Goal: Task Accomplishment & Management: Complete application form

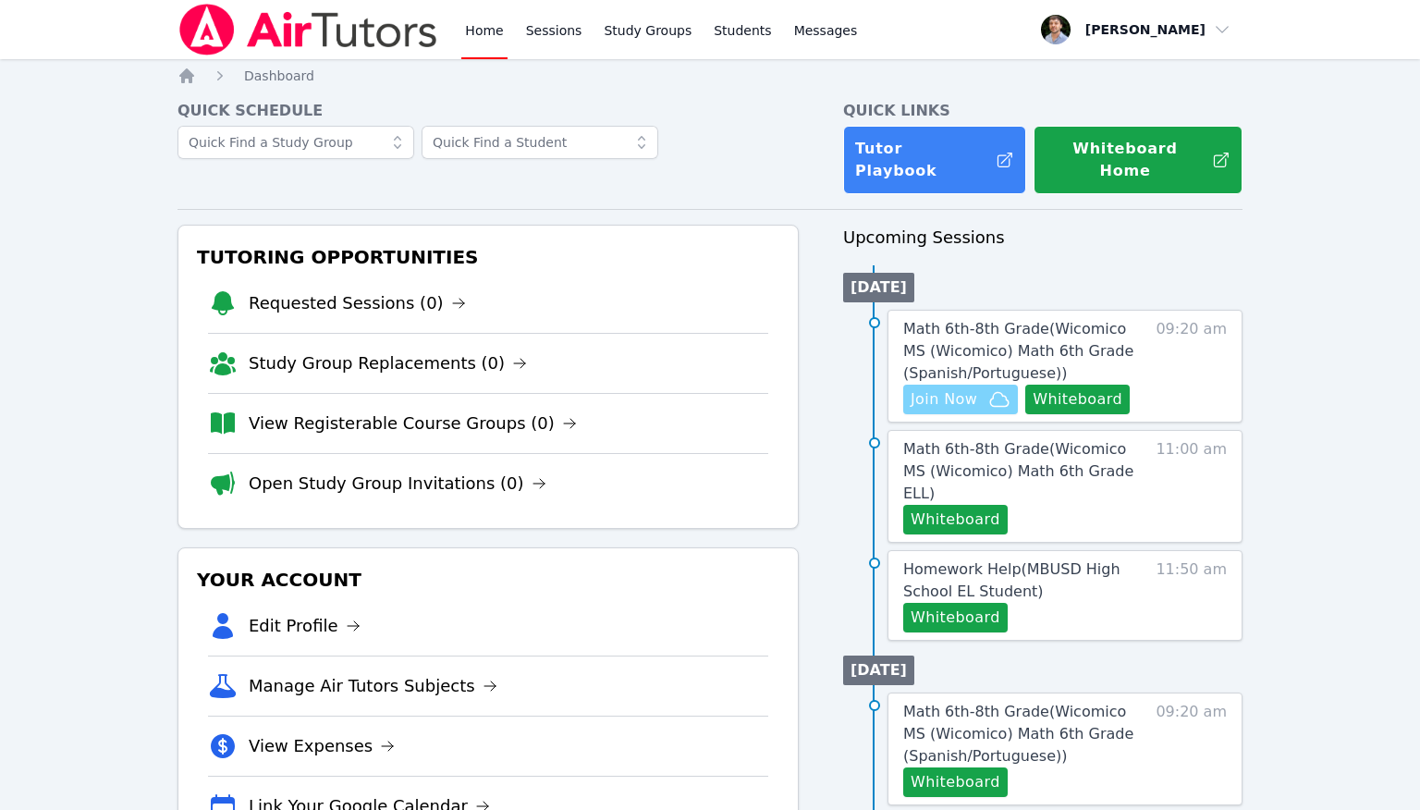
click at [970, 388] on span "Join Now" at bounding box center [944, 399] width 67 height 22
click at [1084, 385] on button "Whiteboard" at bounding box center [1077, 400] width 104 height 30
click at [538, 51] on link "Sessions" at bounding box center [554, 29] width 64 height 59
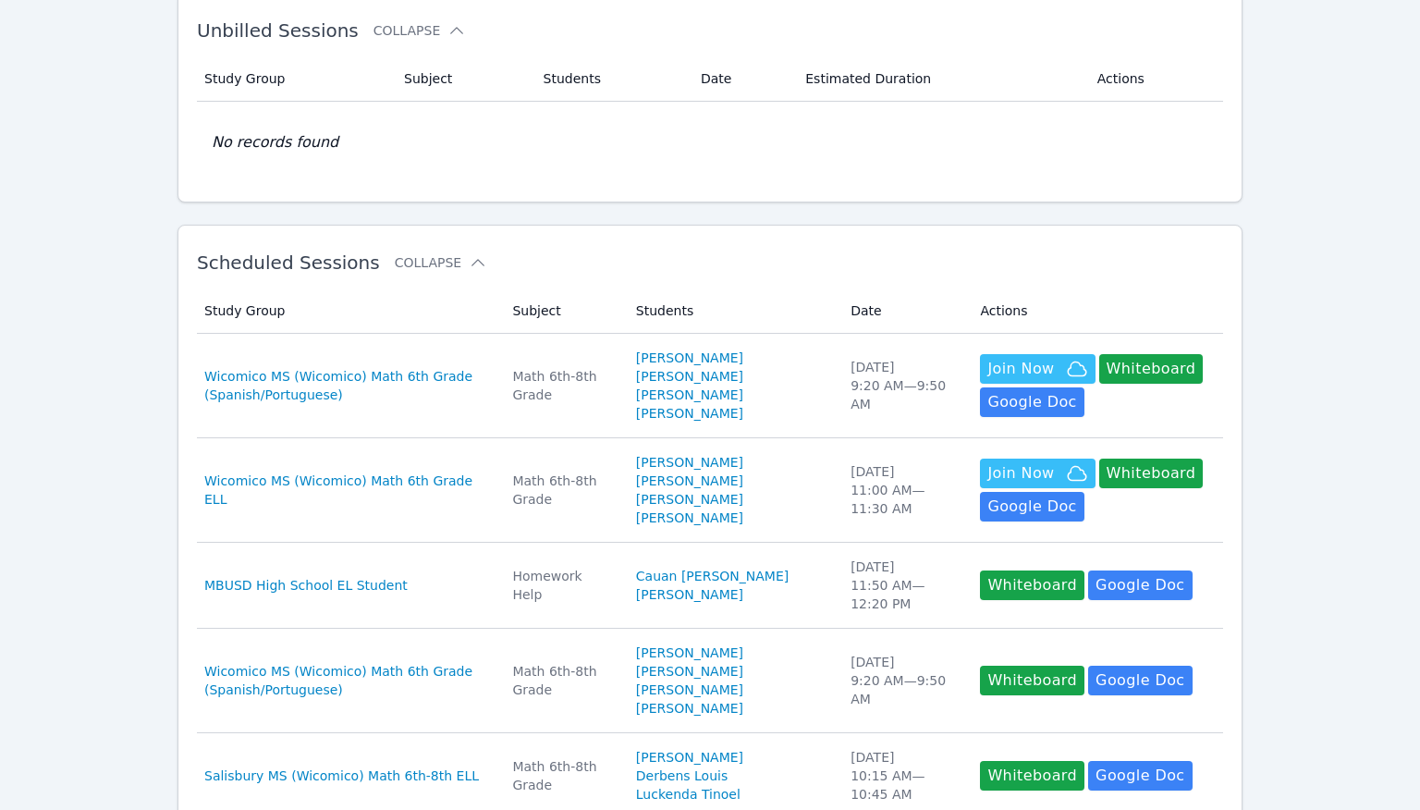
scroll to position [114, 0]
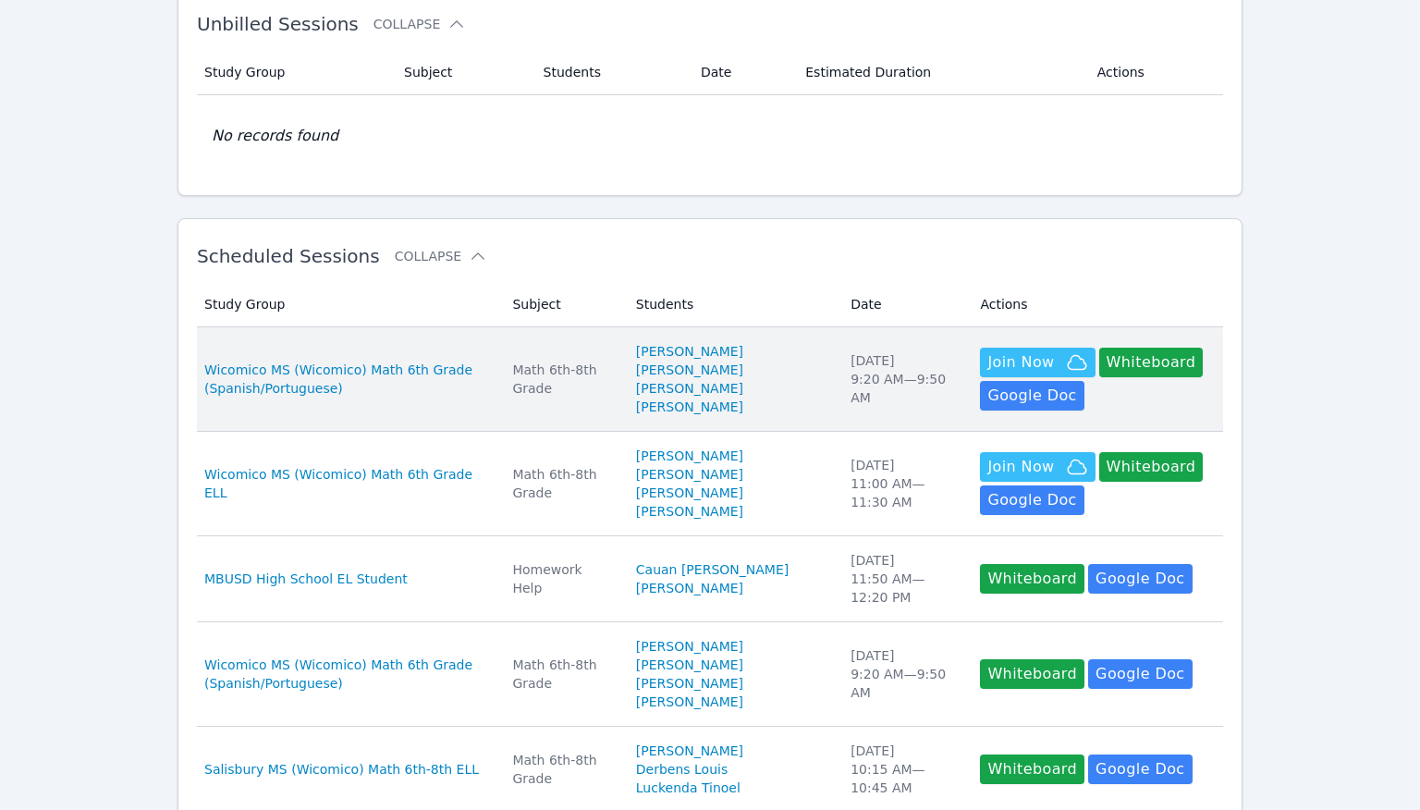
click at [501, 398] on td "Study Group Wicomico MS (Wicomico) Math 6th Grade (Spanish/Portuguese)" at bounding box center [349, 379] width 304 height 104
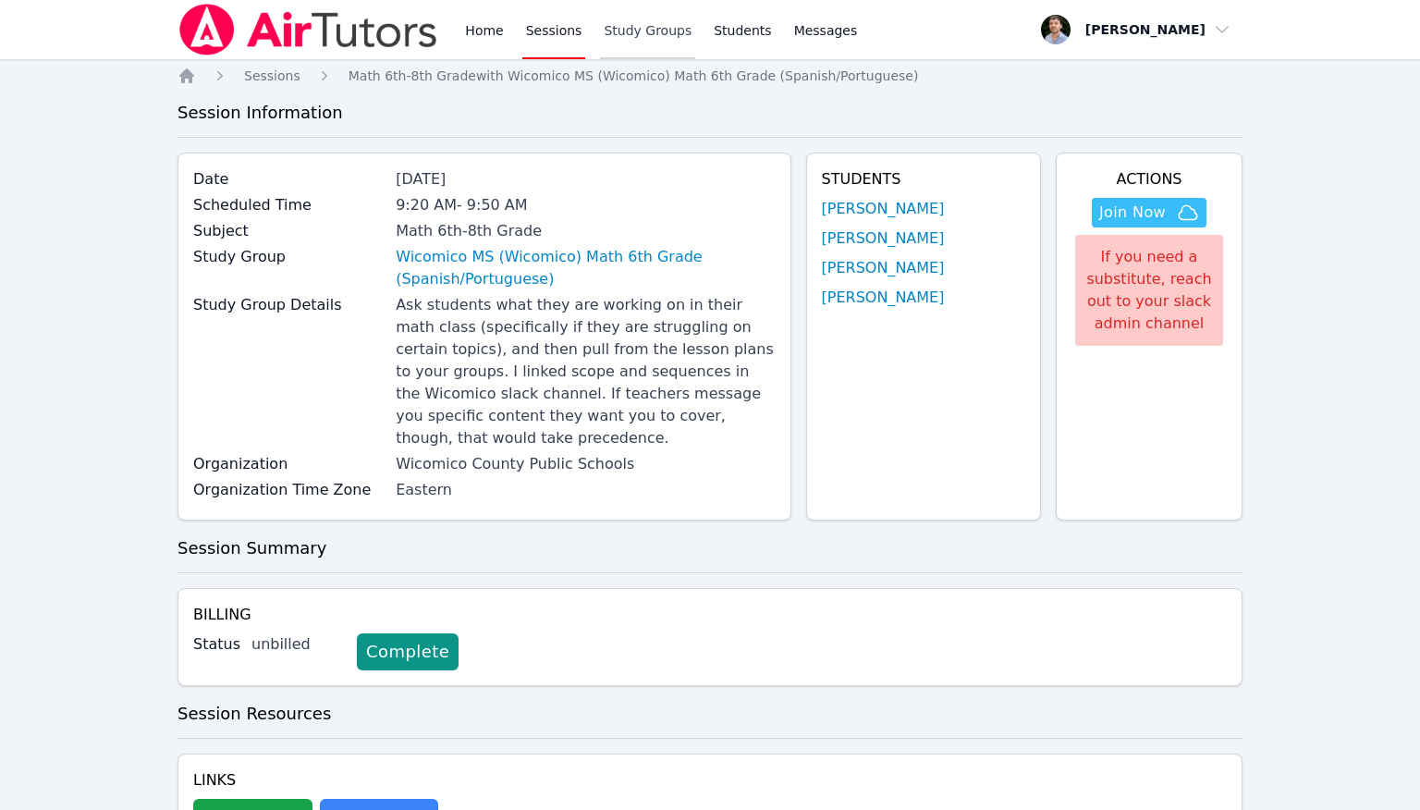
click at [644, 49] on link "Study Groups" at bounding box center [647, 29] width 95 height 59
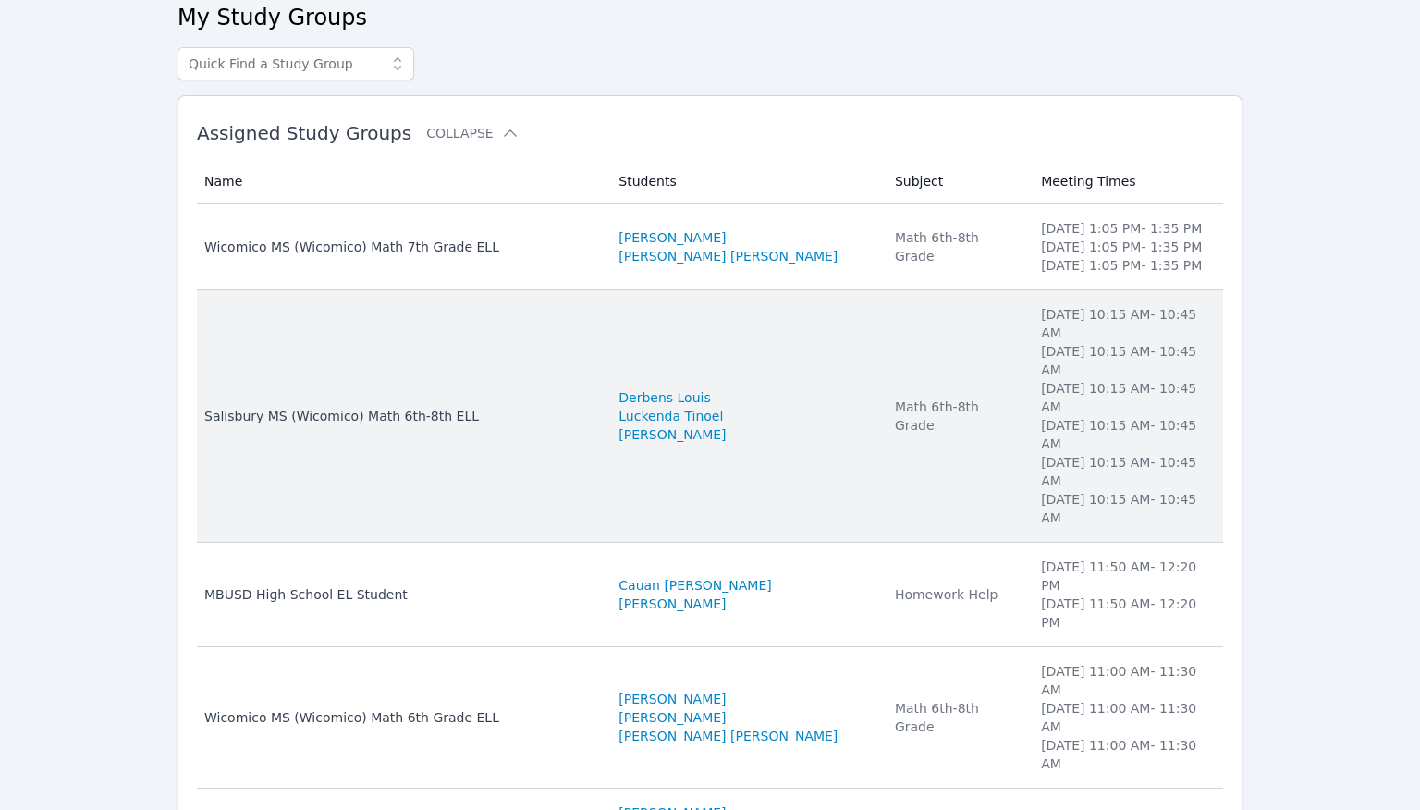
scroll to position [104, 0]
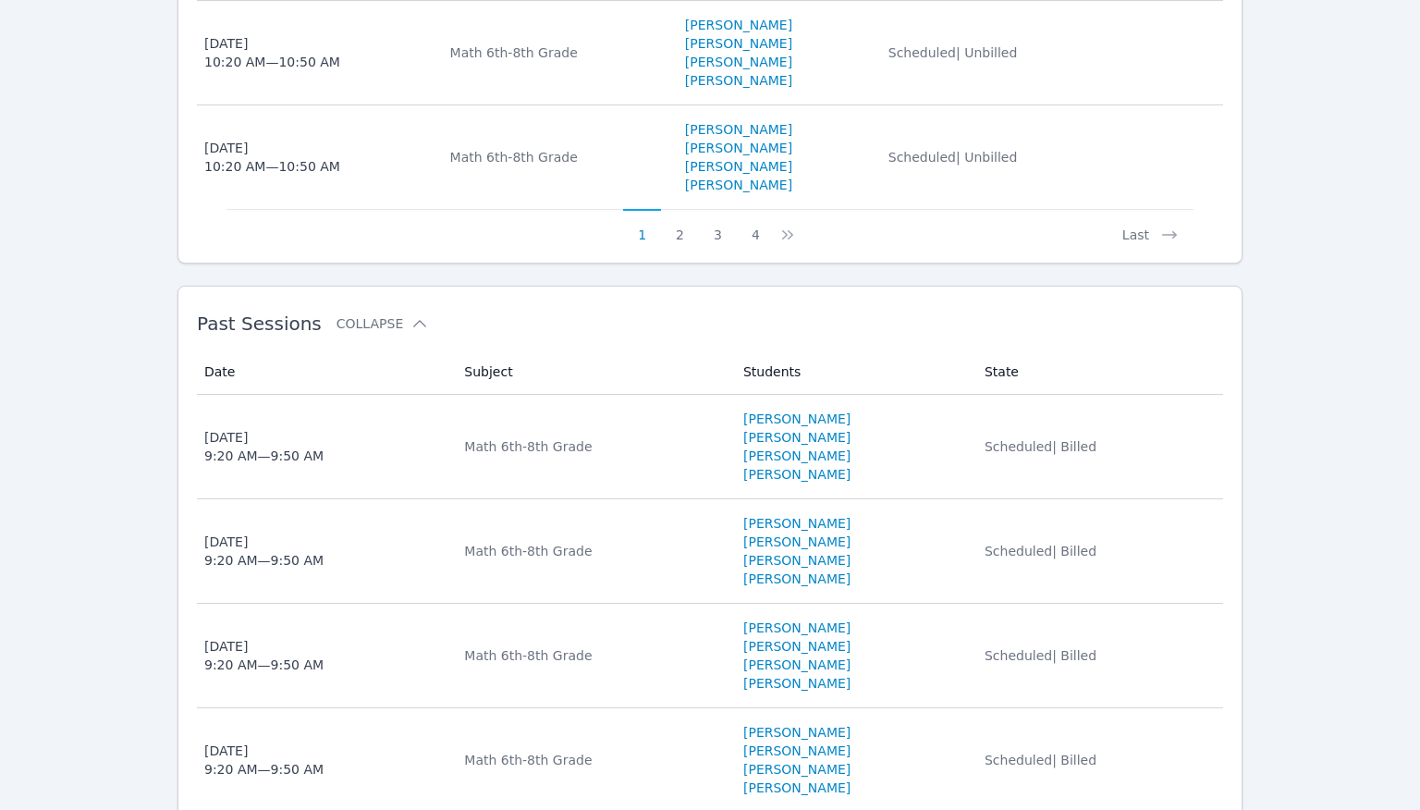
scroll to position [1653, 0]
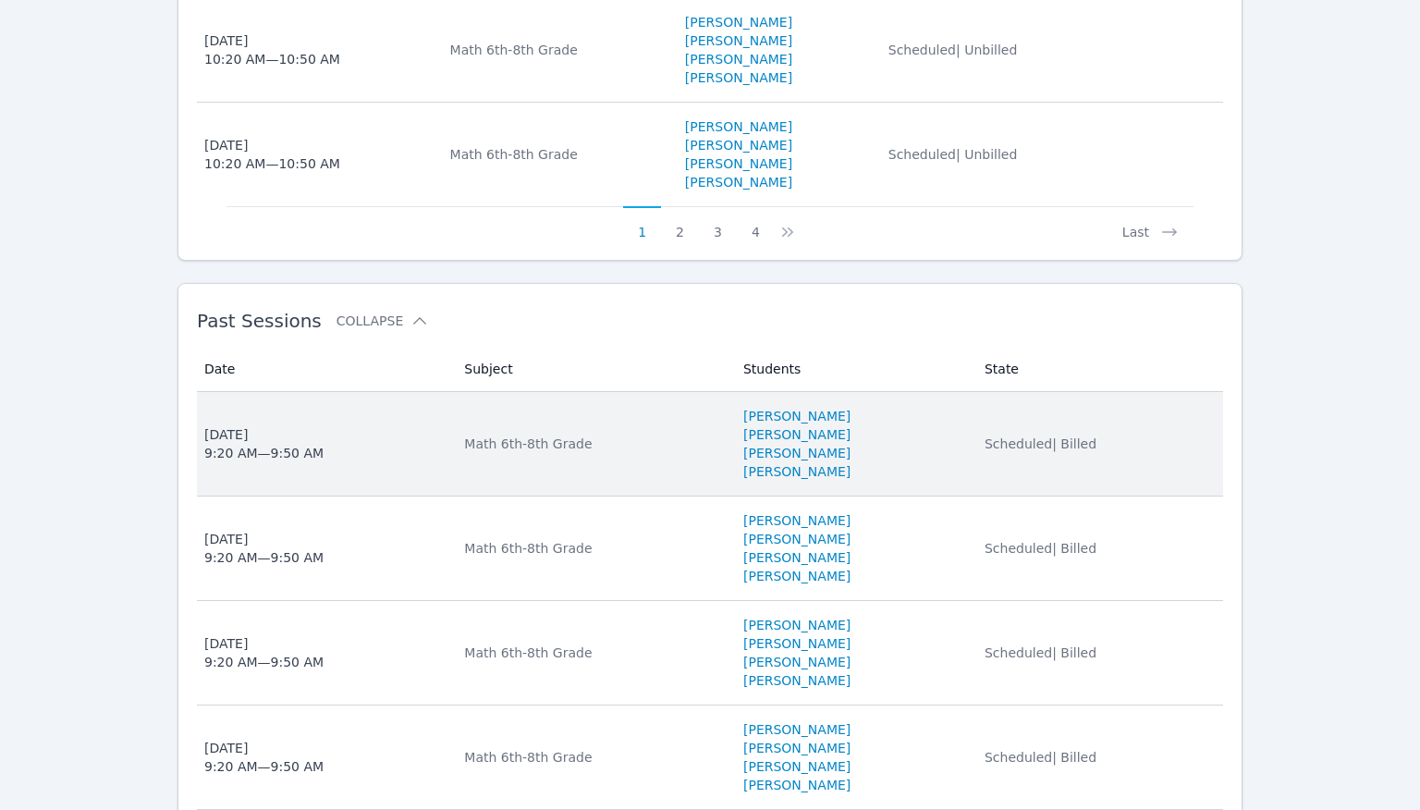
click at [932, 426] on li "[PERSON_NAME]" at bounding box center [852, 434] width 219 height 18
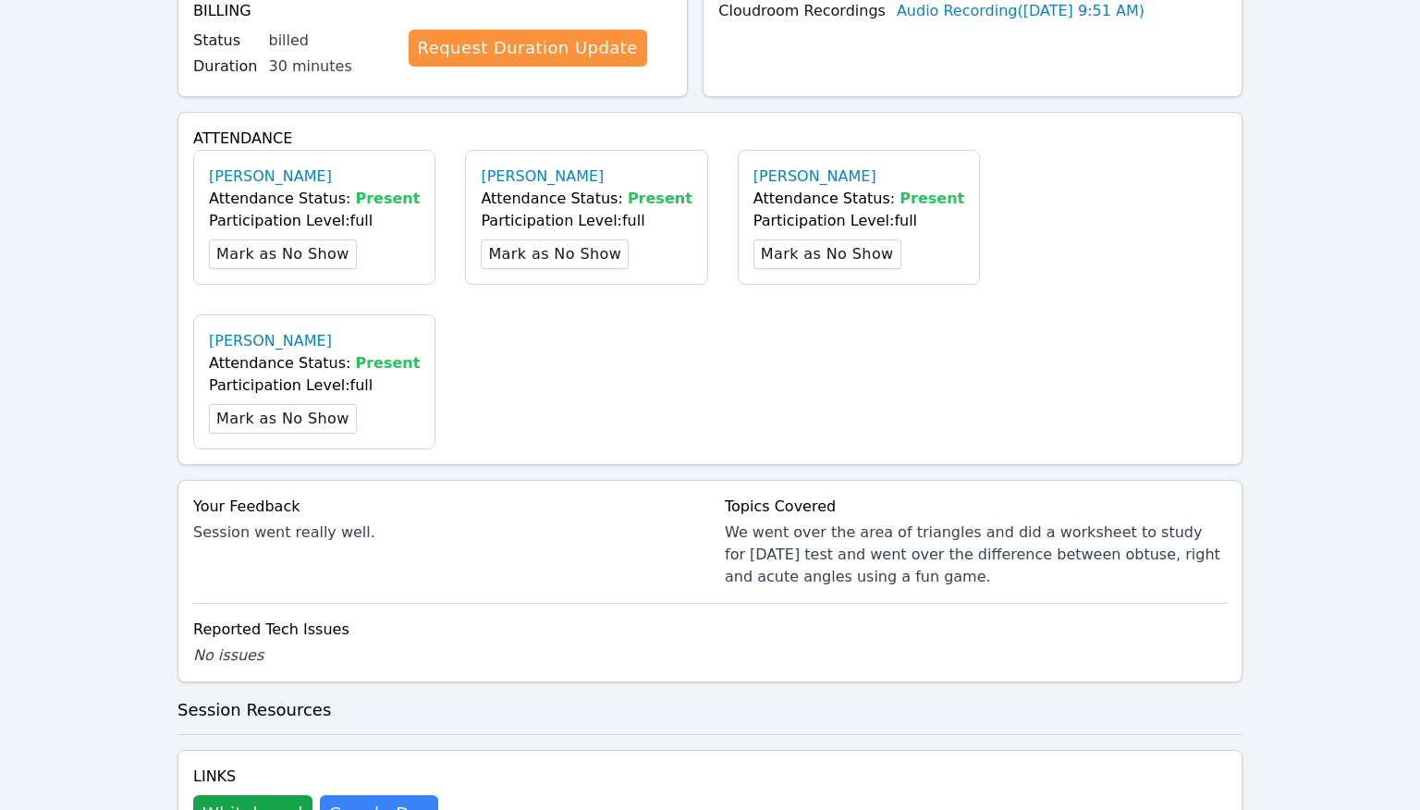
scroll to position [621, 0]
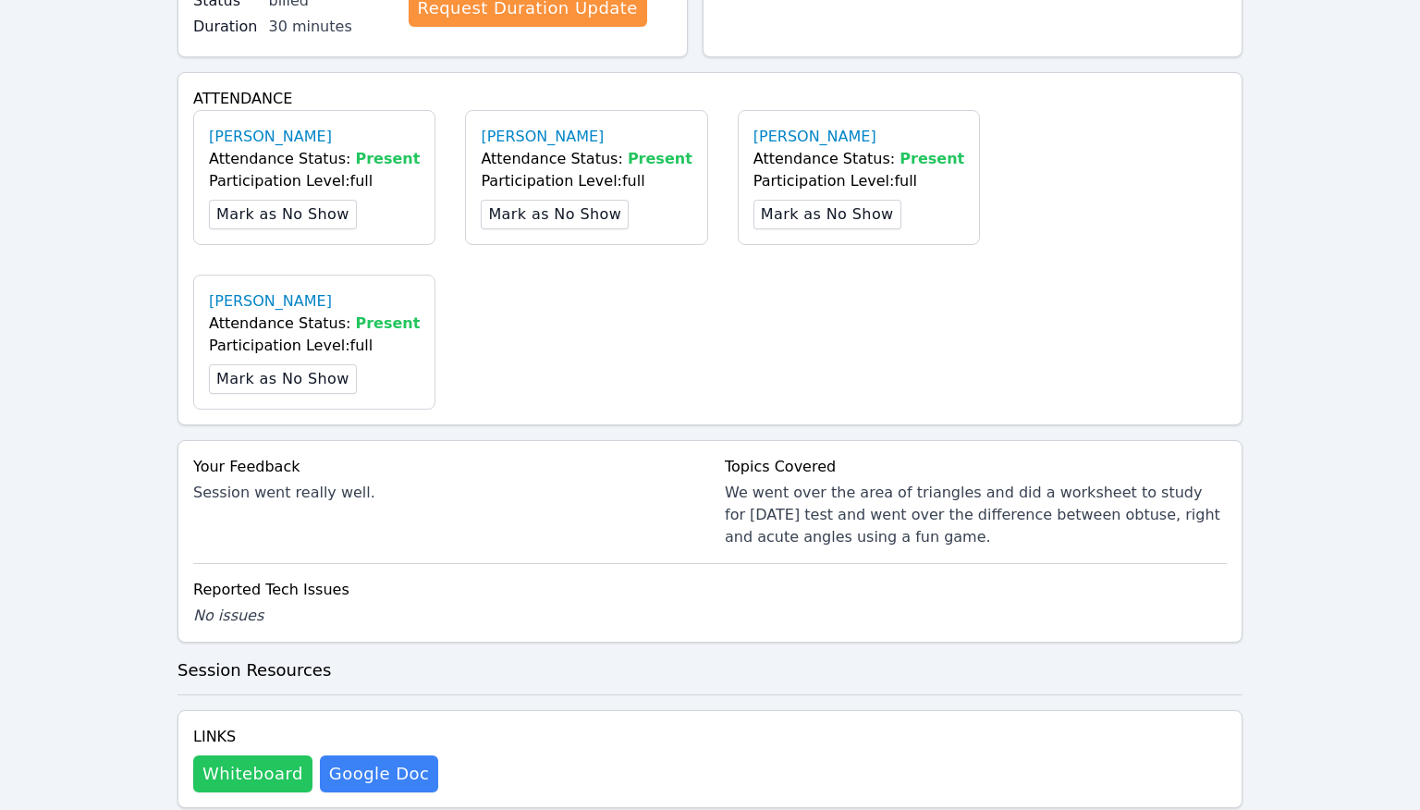
click at [269, 755] on button "Whiteboard" at bounding box center [252, 773] width 119 height 37
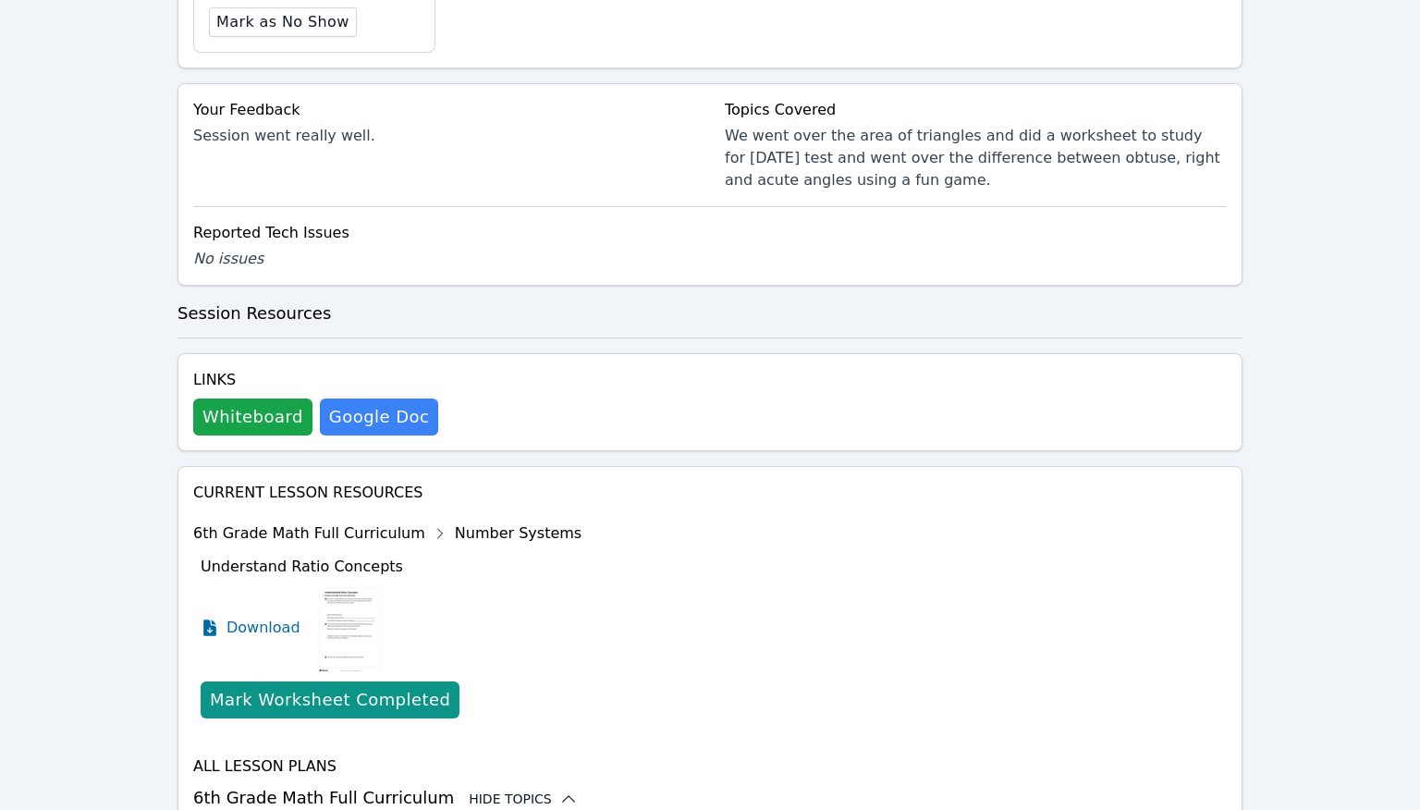
scroll to position [1052, 0]
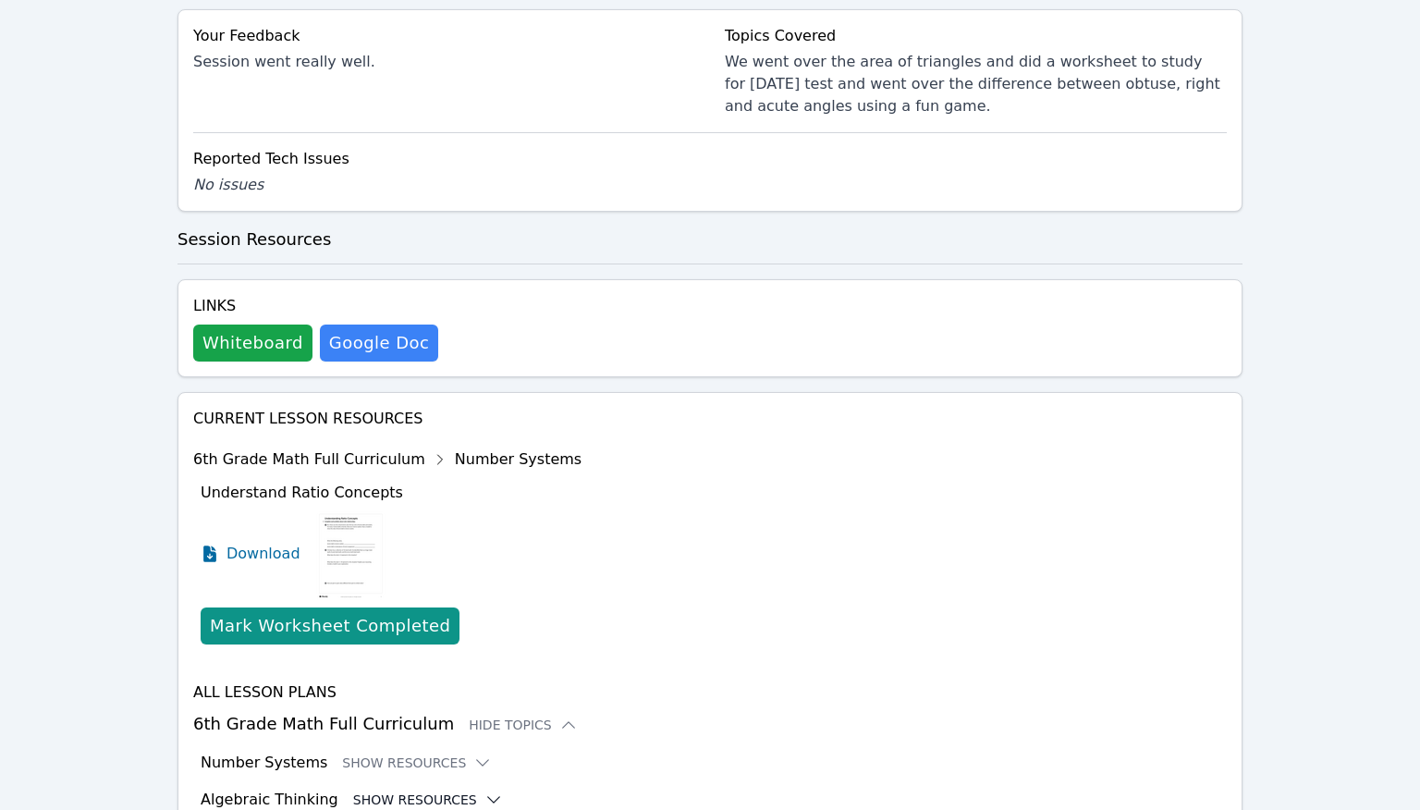
click at [446, 790] on button "Show Resources" at bounding box center [428, 799] width 150 height 18
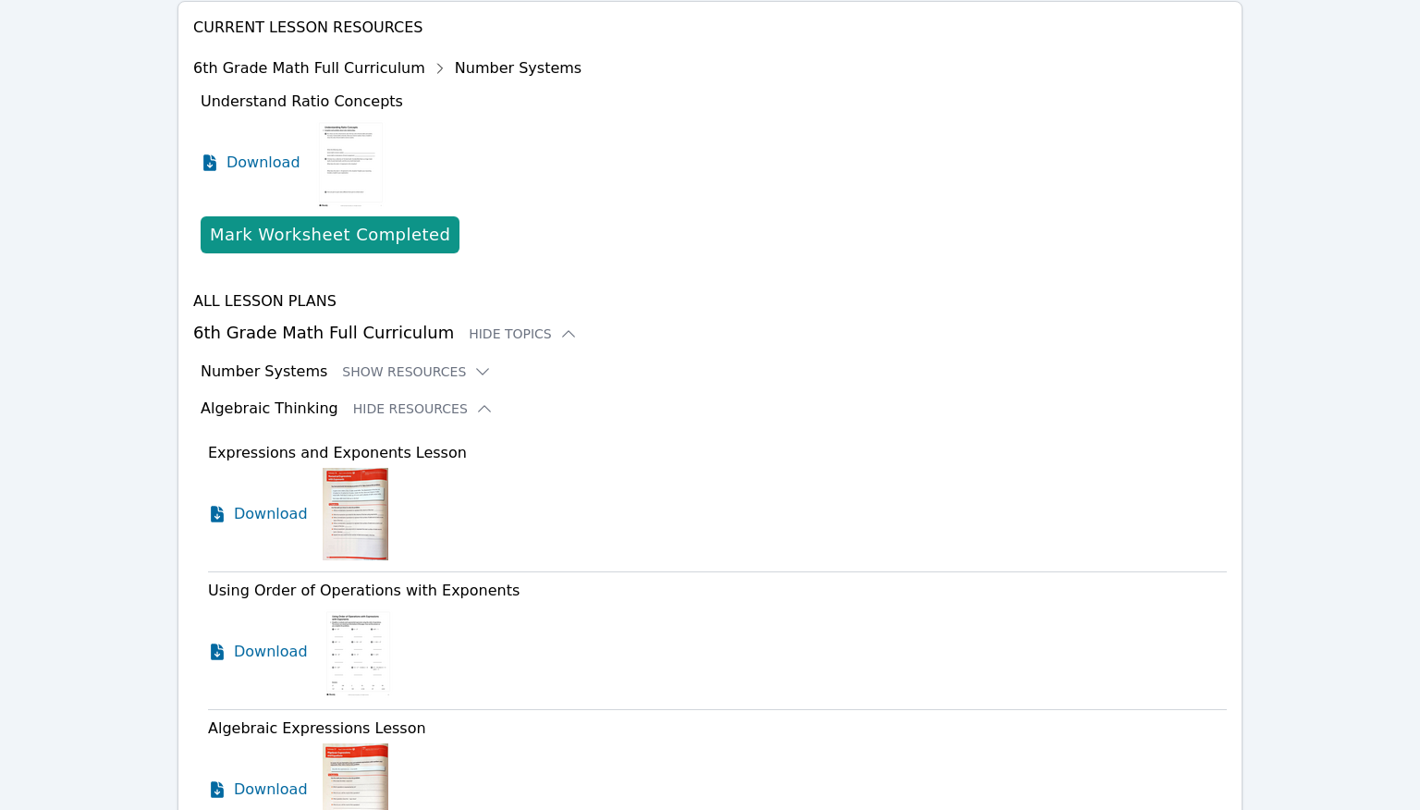
scroll to position [1373, 0]
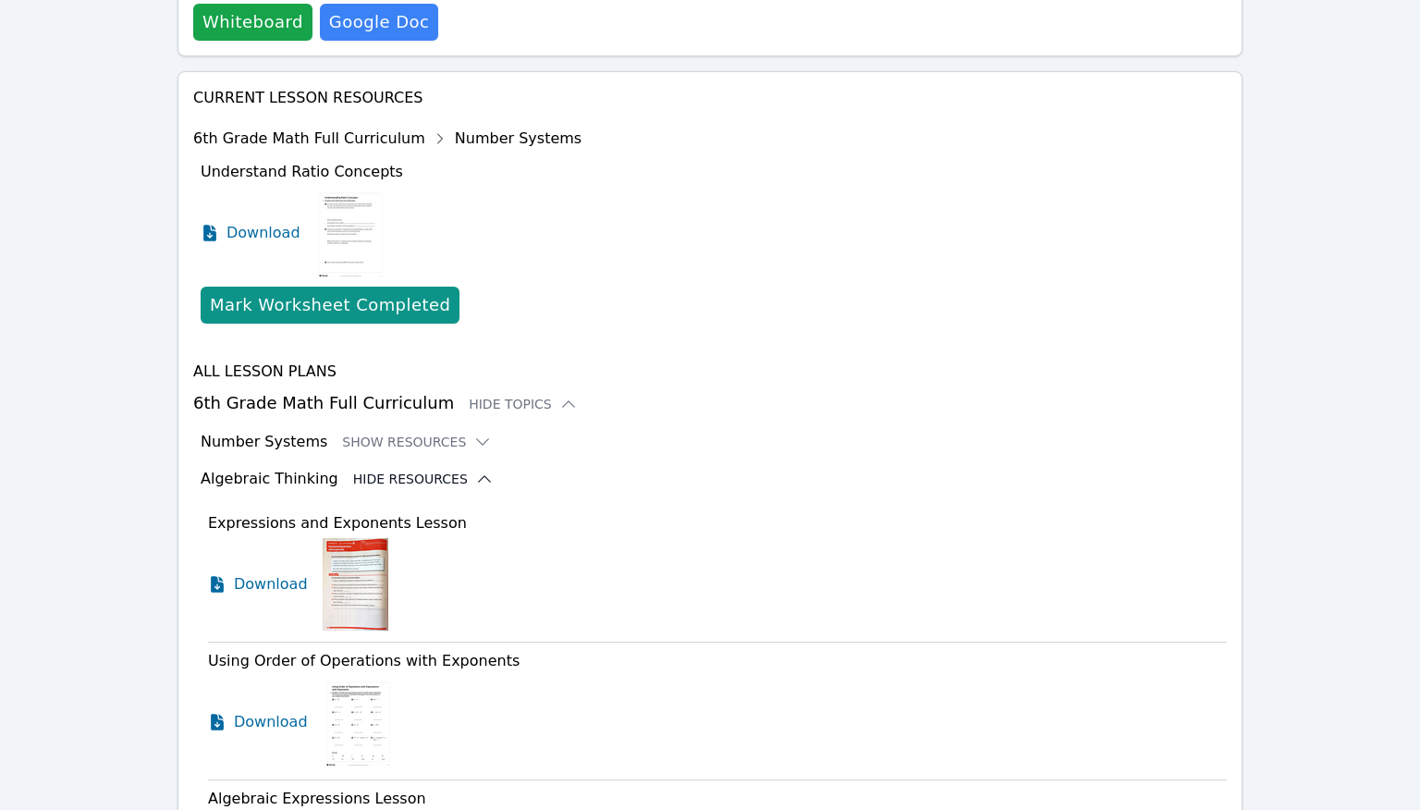
click at [475, 470] on icon at bounding box center [484, 479] width 18 height 18
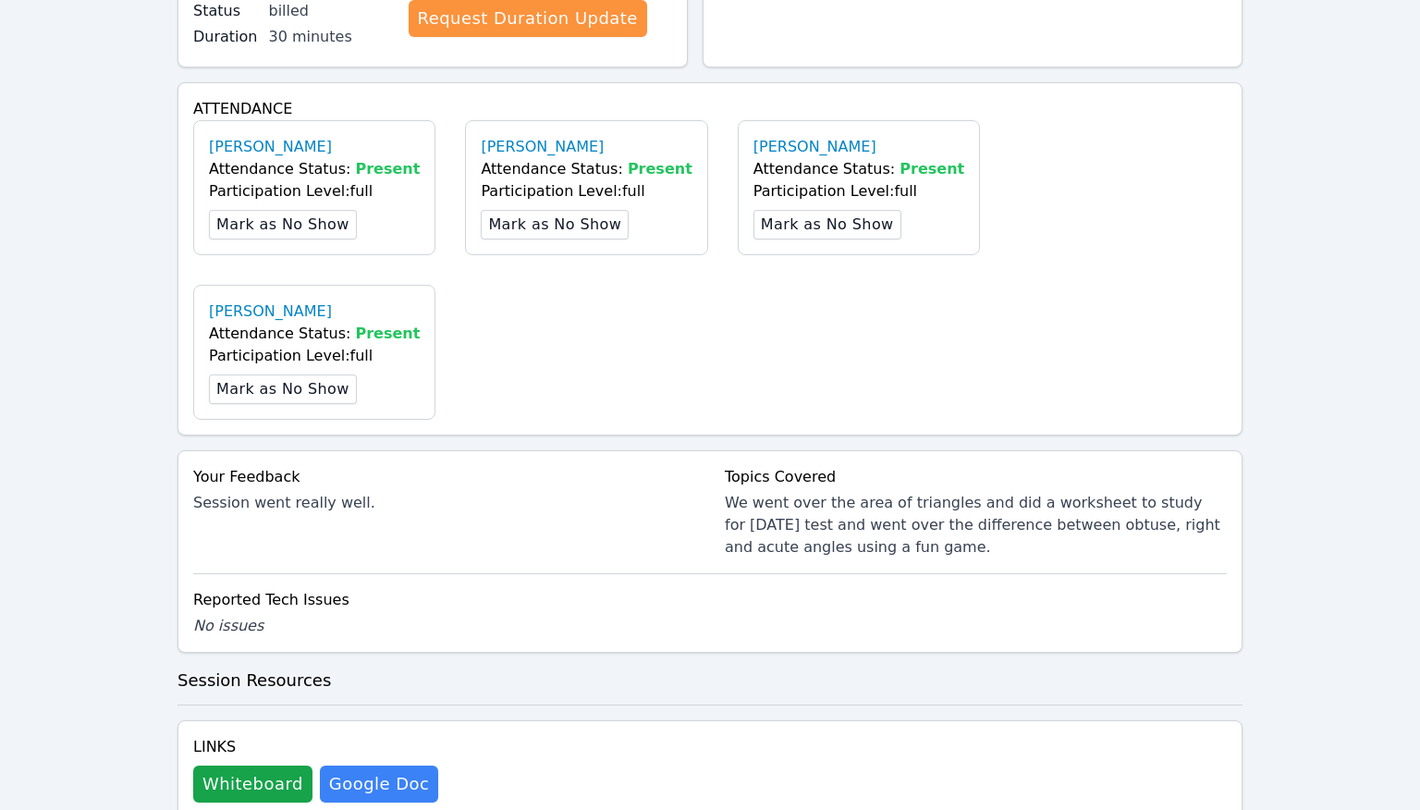
scroll to position [0, 0]
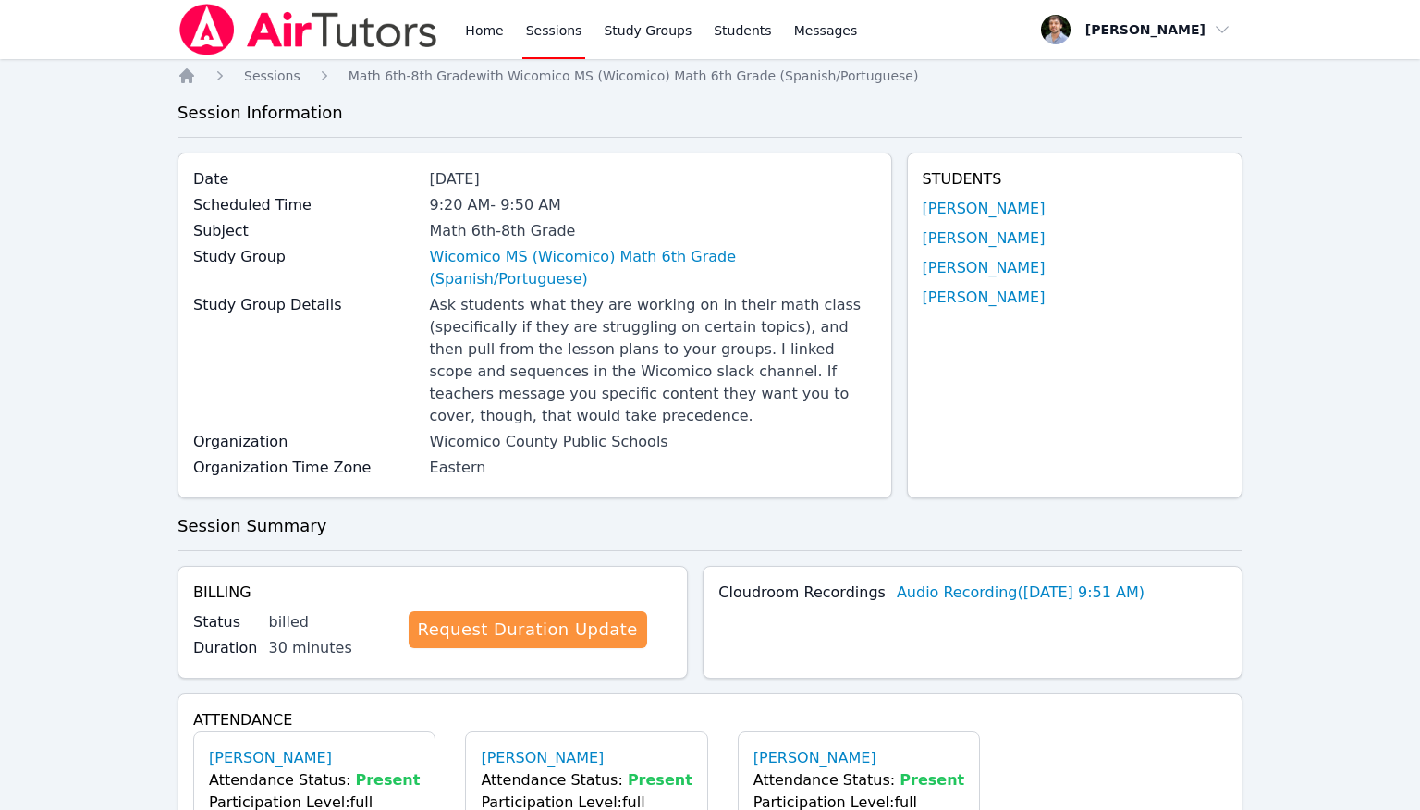
click at [312, 45] on img at bounding box center [308, 30] width 262 height 52
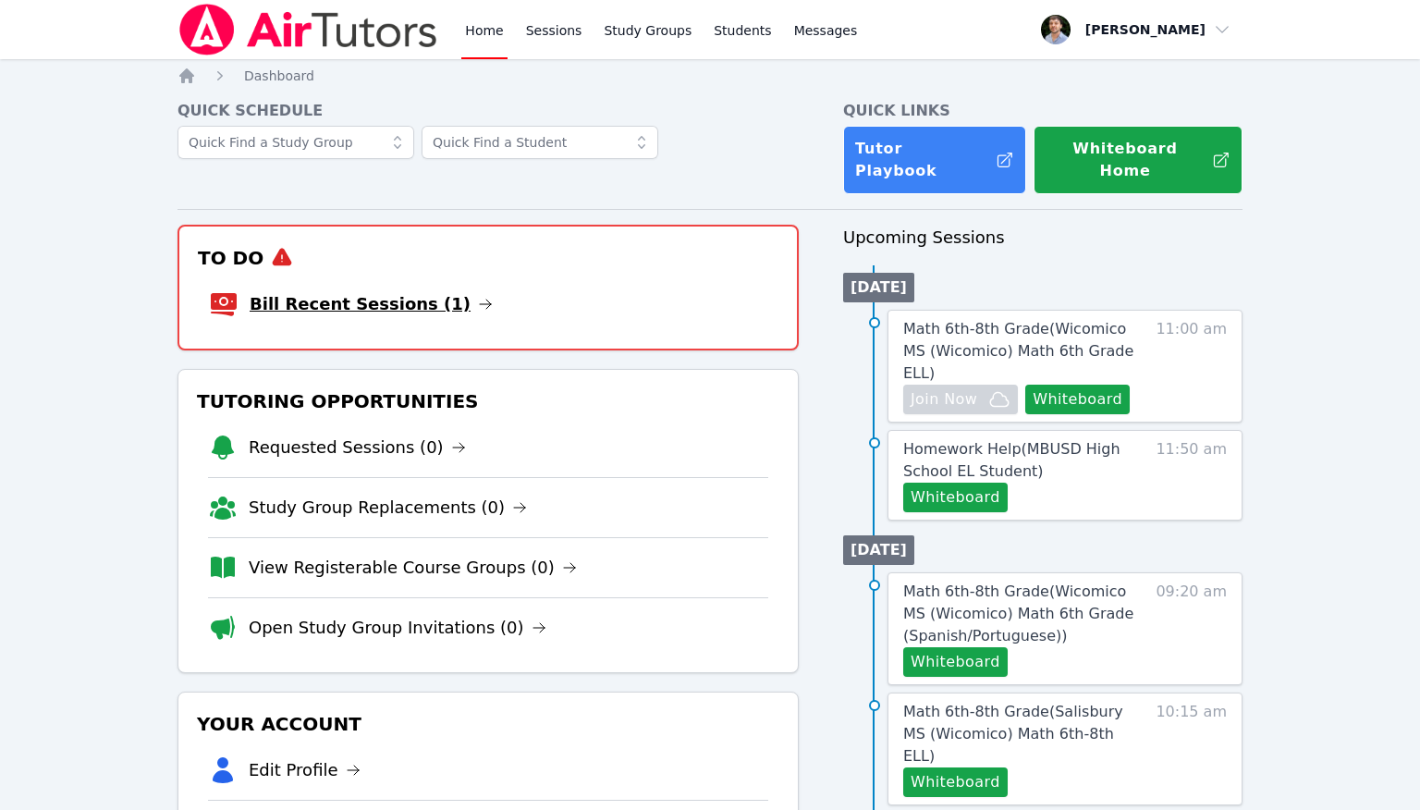
click at [381, 291] on link "Bill Recent Sessions (1)" at bounding box center [371, 304] width 243 height 26
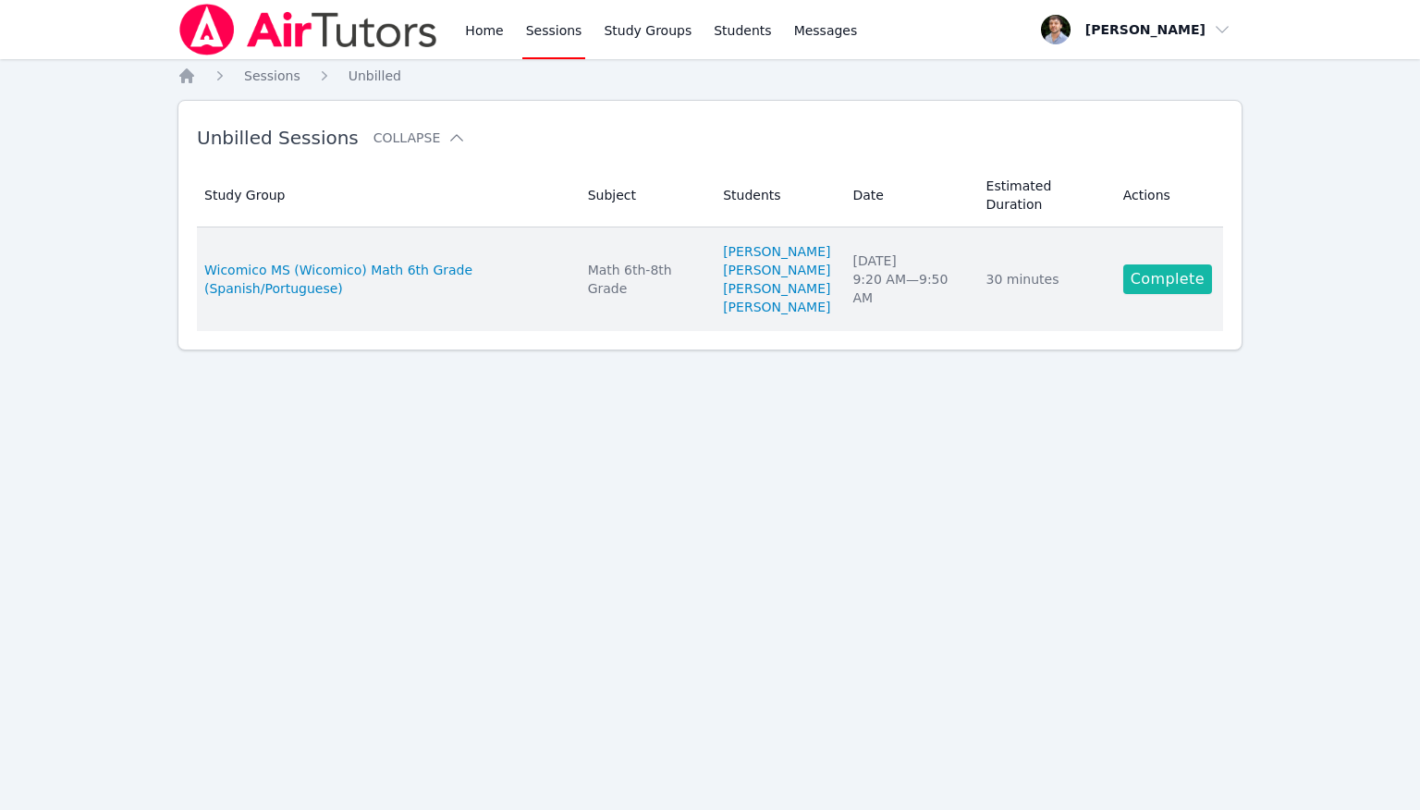
click at [1187, 294] on link "Complete" at bounding box center [1167, 279] width 89 height 30
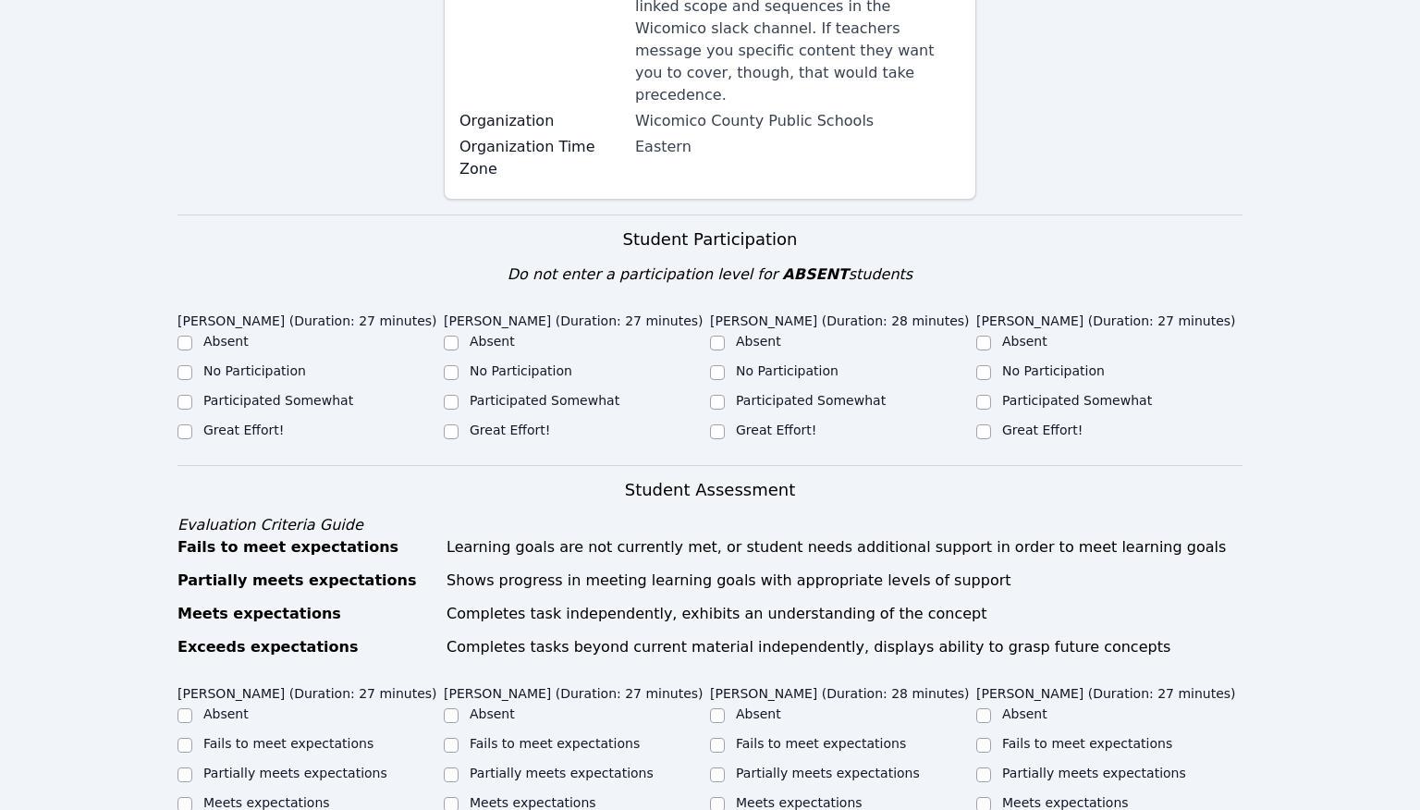
scroll to position [604, 0]
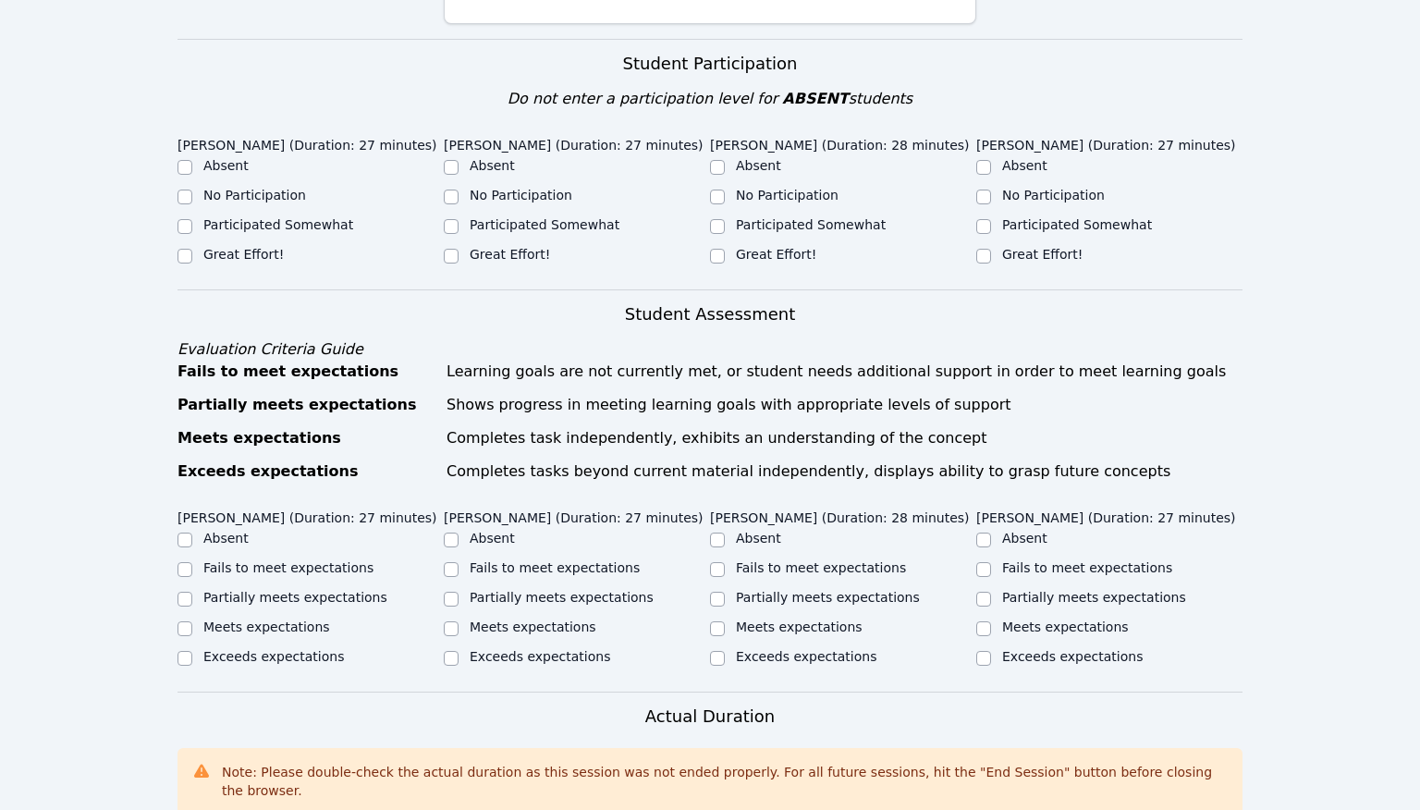
click at [771, 247] on label "Great Effort!" at bounding box center [776, 254] width 80 height 15
click at [725, 249] on input "Great Effort!" at bounding box center [717, 256] width 15 height 15
checkbox input "true"
click at [1036, 247] on label "Great Effort!" at bounding box center [1042, 254] width 80 height 15
click at [991, 249] on input "Great Effort!" at bounding box center [983, 256] width 15 height 15
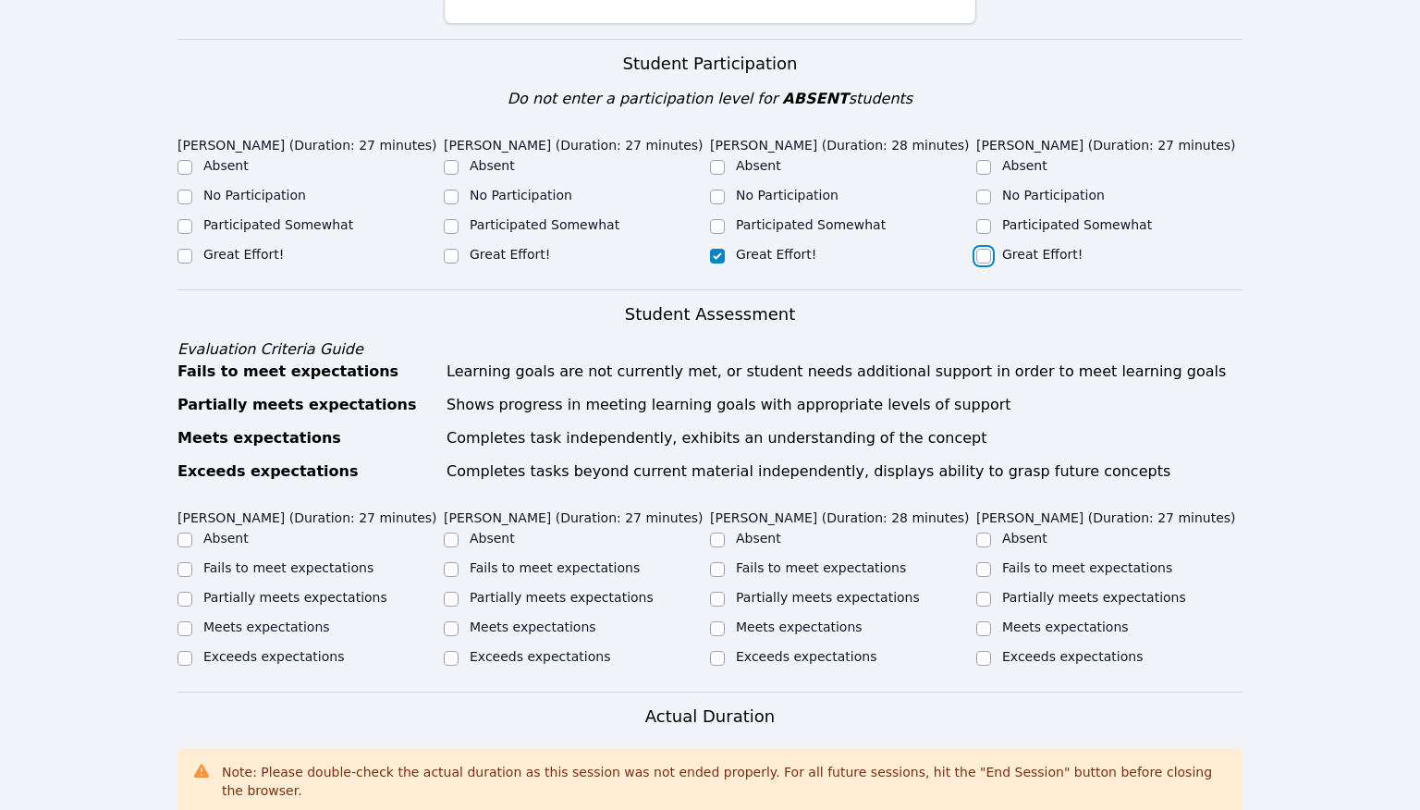
checkbox input "true"
click at [502, 223] on ul "Absent No Participation Participated Somewhat Great Effort!" at bounding box center [577, 211] width 266 height 111
click at [488, 247] on label "Great Effort!" at bounding box center [510, 254] width 80 height 15
click at [459, 249] on input "Great Effort!" at bounding box center [451, 256] width 15 height 15
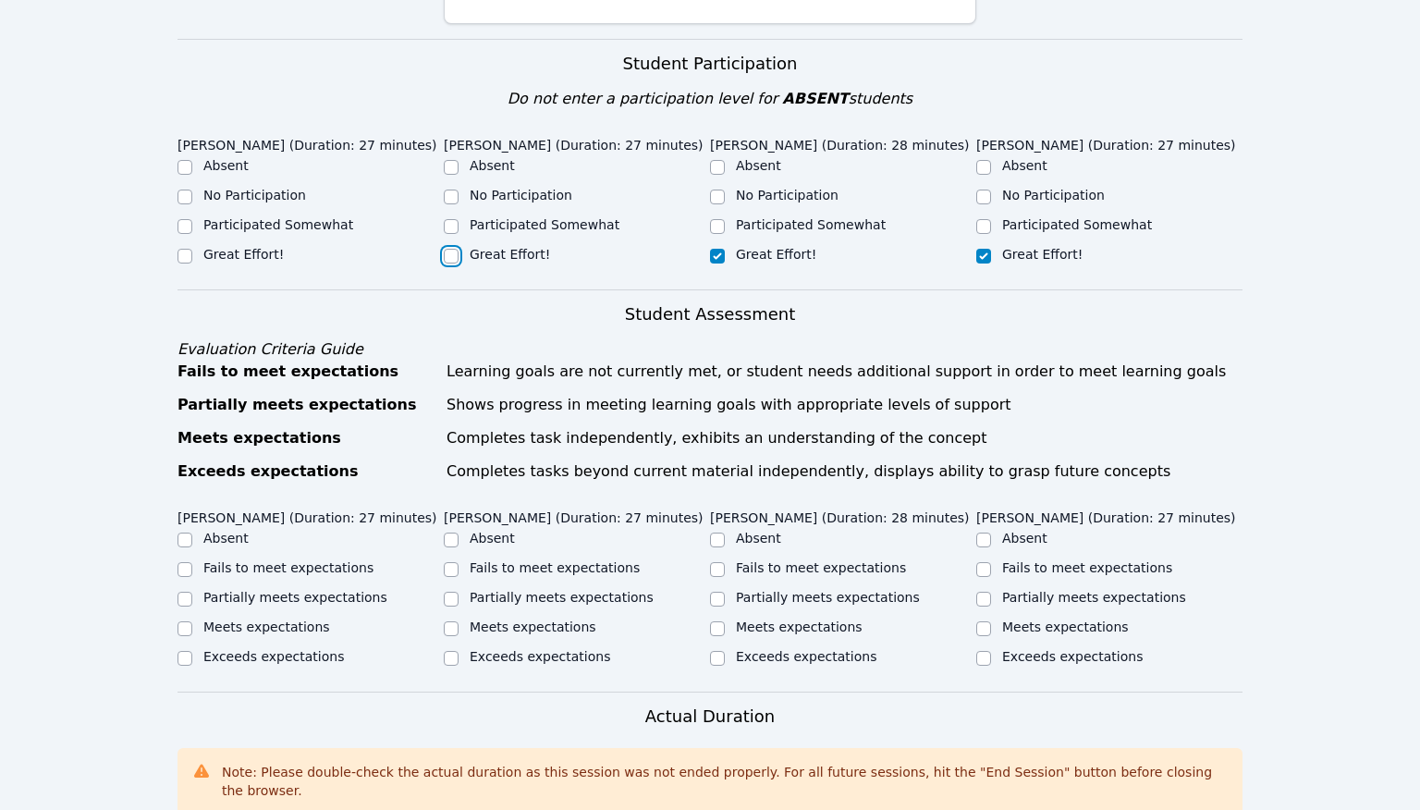
checkbox input "true"
click at [258, 247] on label "Great Effort!" at bounding box center [243, 254] width 80 height 15
click at [192, 249] on input "Great Effort!" at bounding box center [184, 256] width 15 height 15
checkbox input "true"
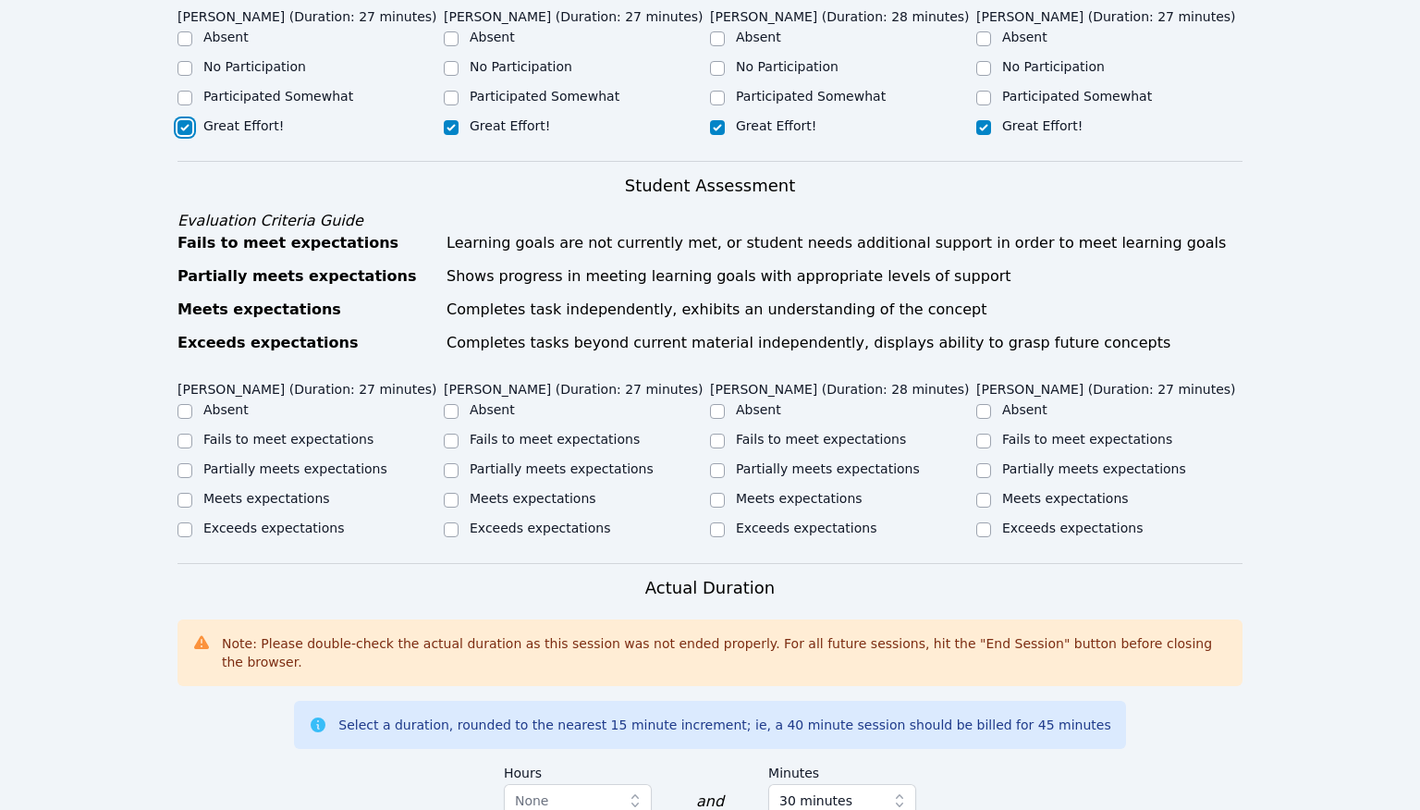
scroll to position [913, 0]
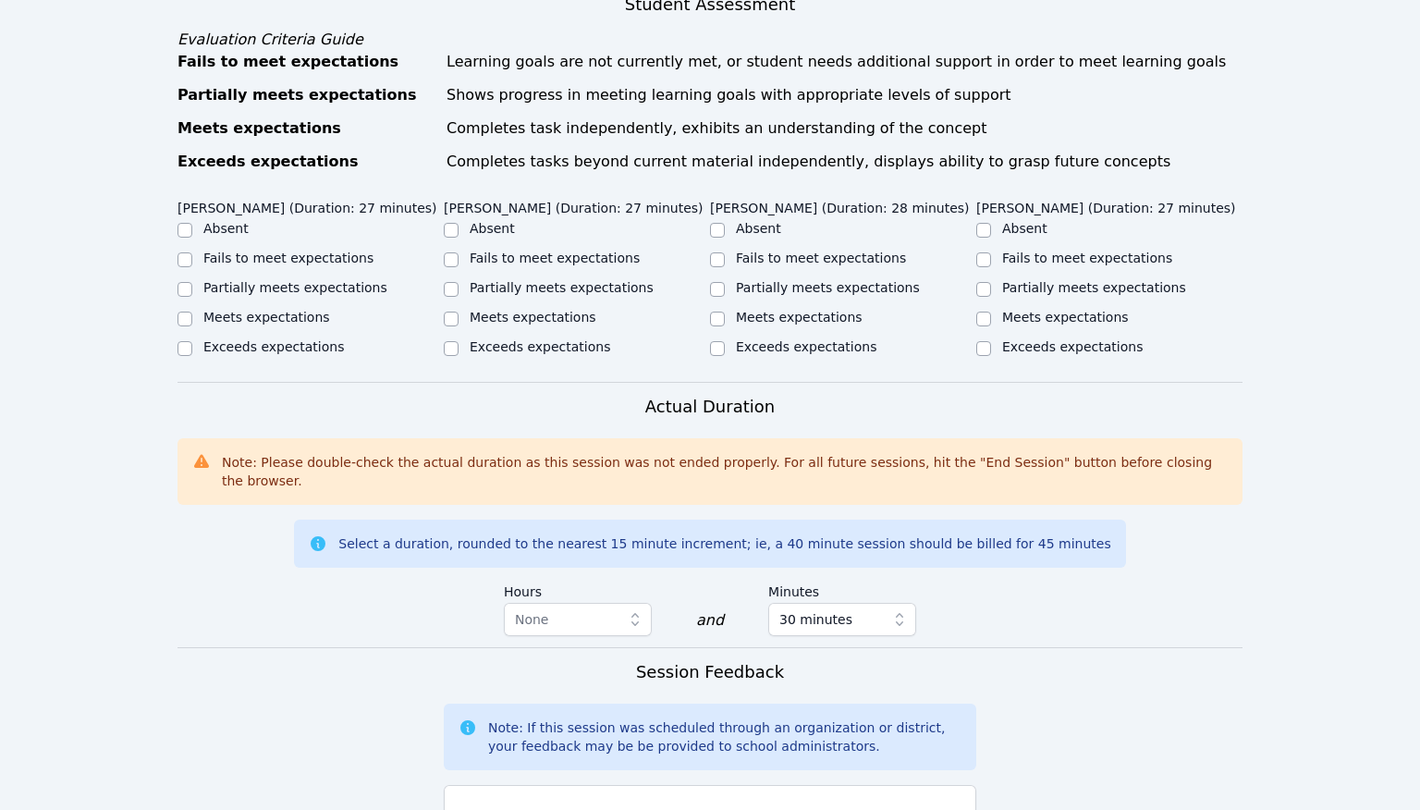
click at [307, 347] on label "Exceeds expectations" at bounding box center [273, 346] width 141 height 15
click at [192, 347] on input "Exceeds expectations" at bounding box center [184, 348] width 15 height 15
checkbox input "true"
click at [307, 323] on label "Meets expectations" at bounding box center [266, 317] width 127 height 15
click at [192, 323] on input "Meets expectations" at bounding box center [184, 319] width 15 height 15
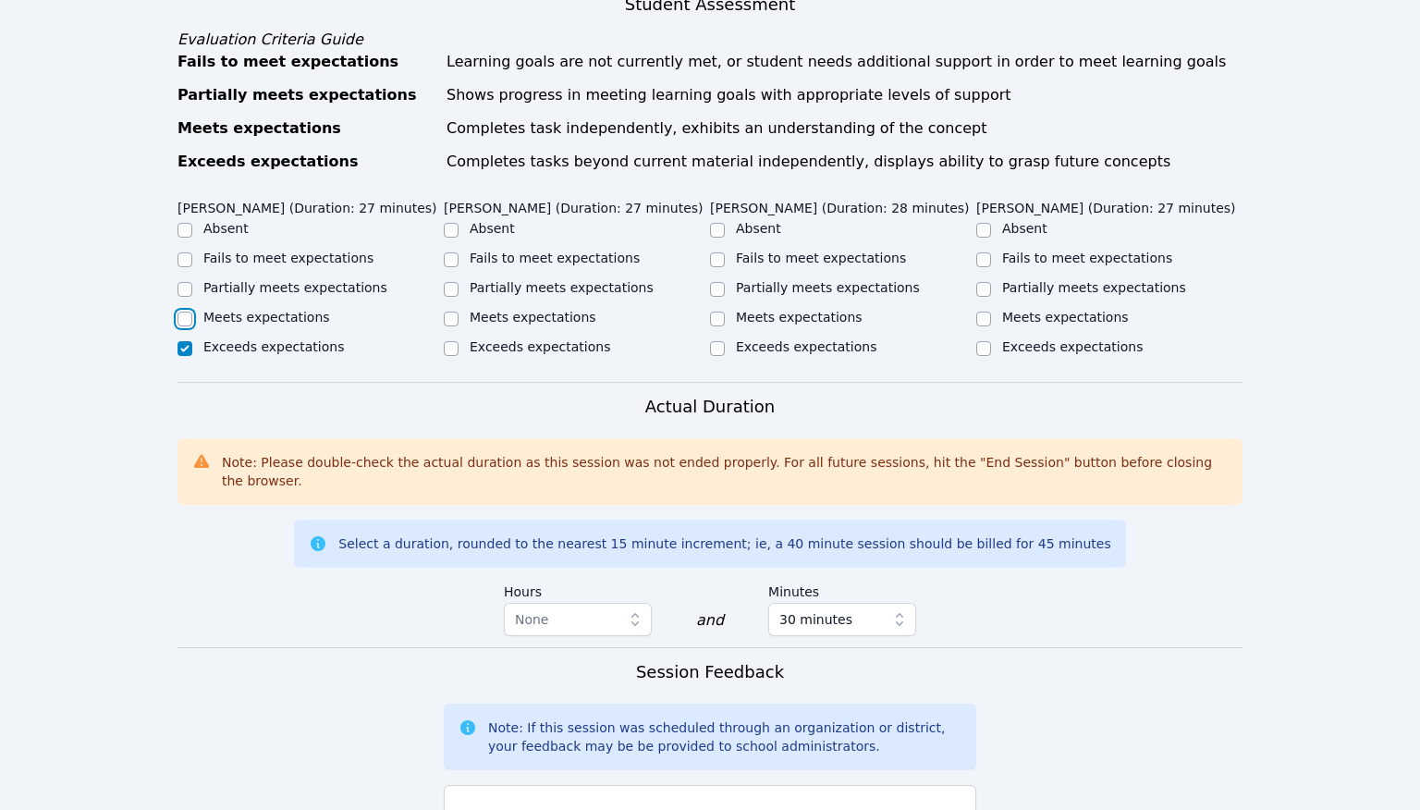
checkbox input "true"
checkbox input "false"
click at [537, 325] on div "Meets expectations" at bounding box center [533, 317] width 127 height 18
click at [549, 318] on label "Meets expectations" at bounding box center [533, 317] width 127 height 15
click at [459, 318] on input "Meets expectations" at bounding box center [451, 319] width 15 height 15
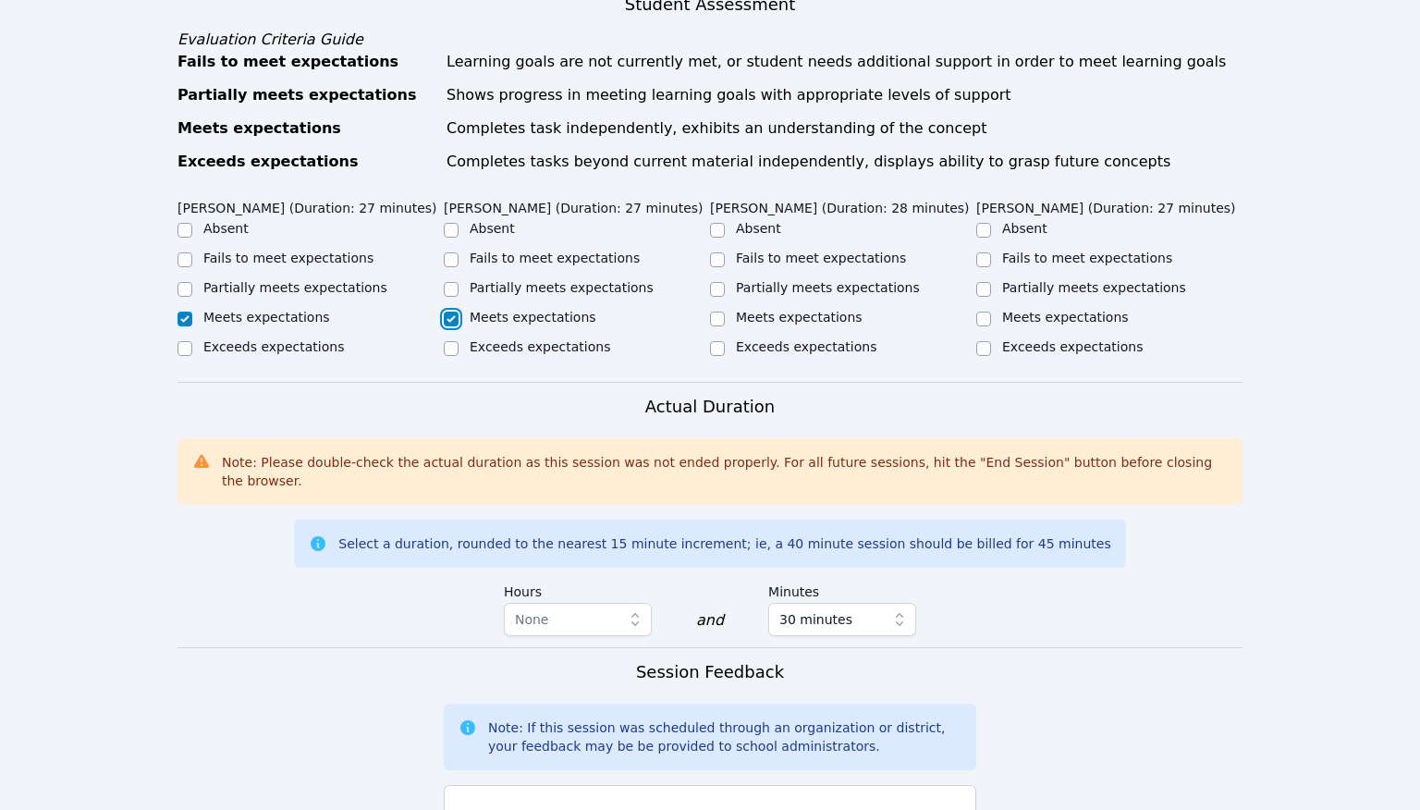
checkbox input "true"
click at [782, 313] on label "Meets expectations" at bounding box center [799, 317] width 127 height 15
click at [725, 313] on input "Meets expectations" at bounding box center [717, 319] width 15 height 15
checkbox input "true"
click at [1020, 315] on label "Meets expectations" at bounding box center [1065, 317] width 127 height 15
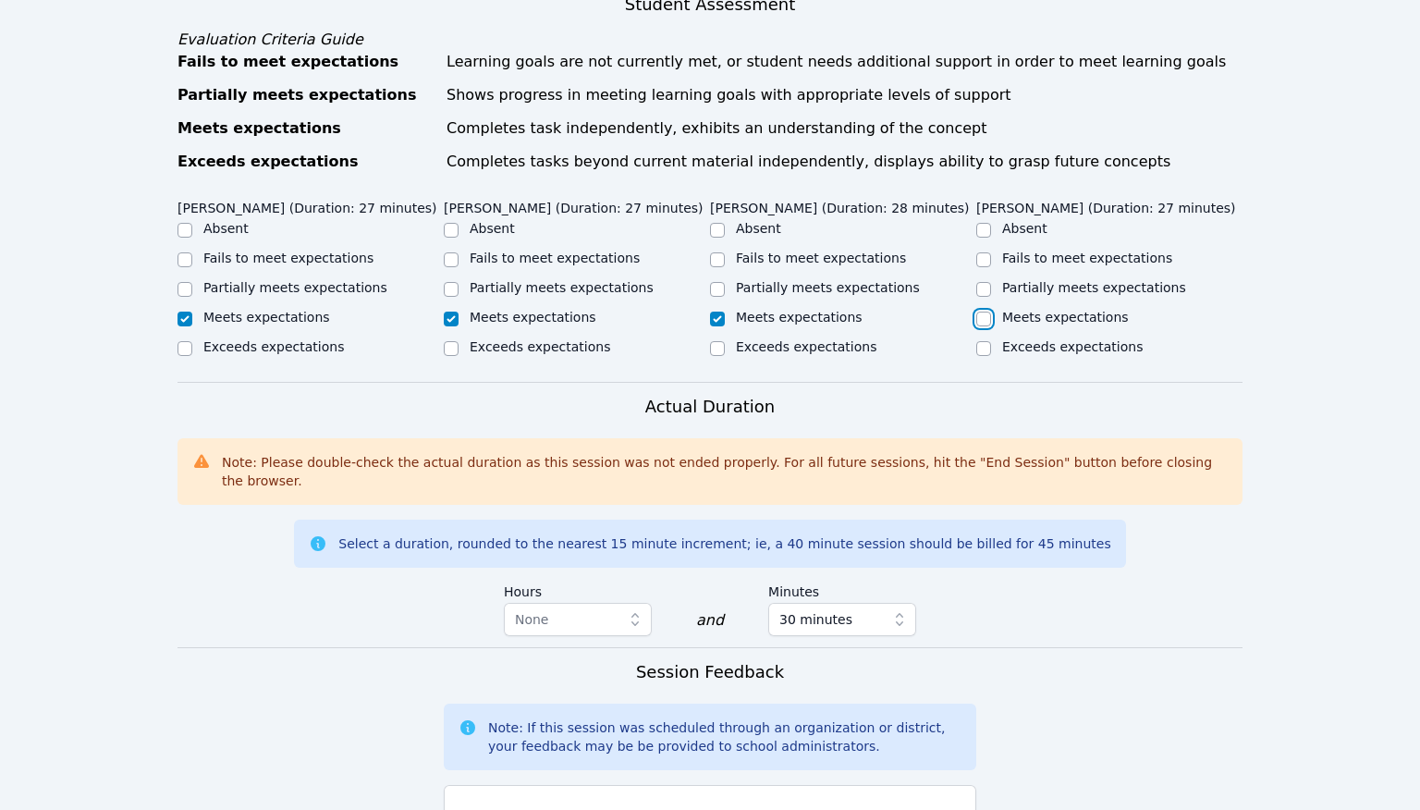
click at [991, 315] on input "Meets expectations" at bounding box center [983, 319] width 15 height 15
checkbox input "true"
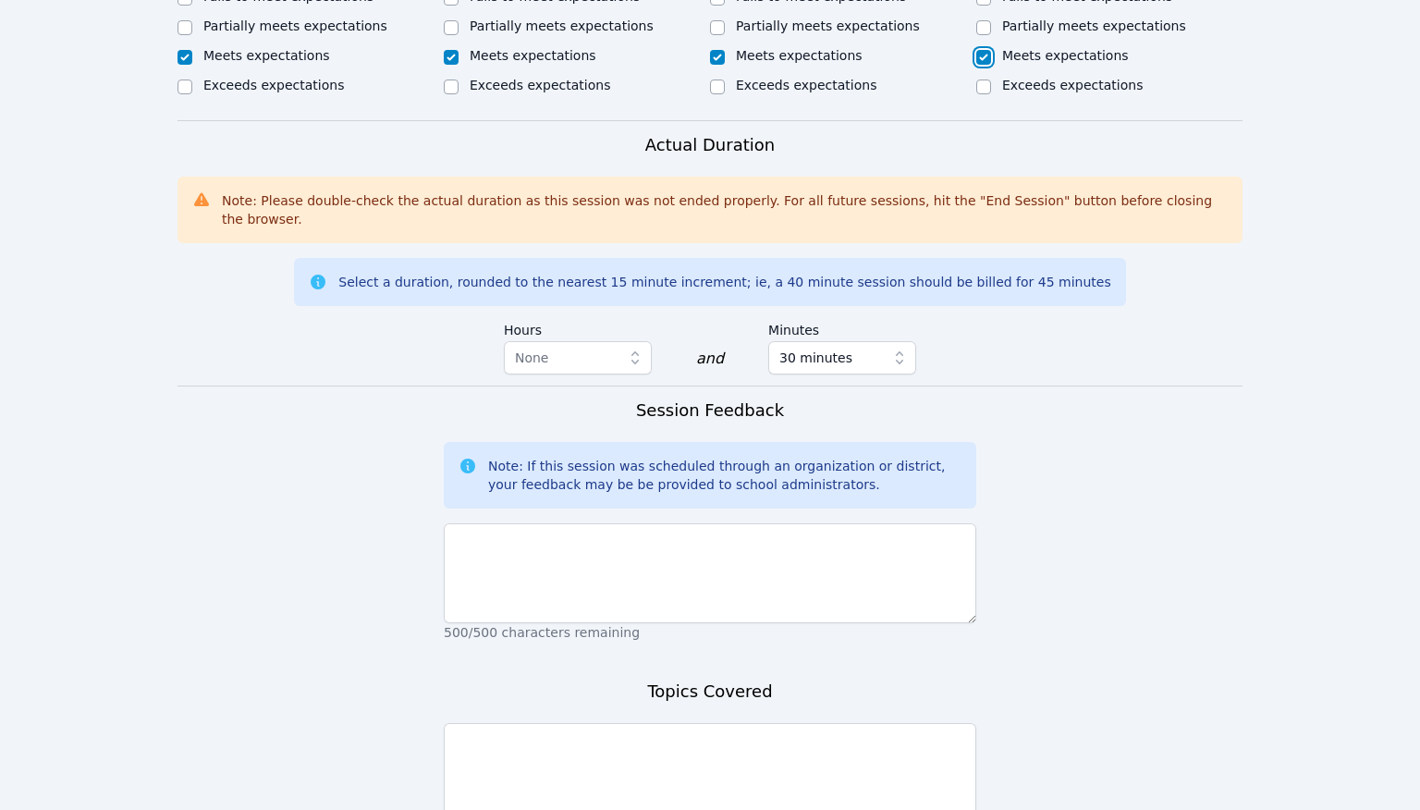
scroll to position [1359, 0]
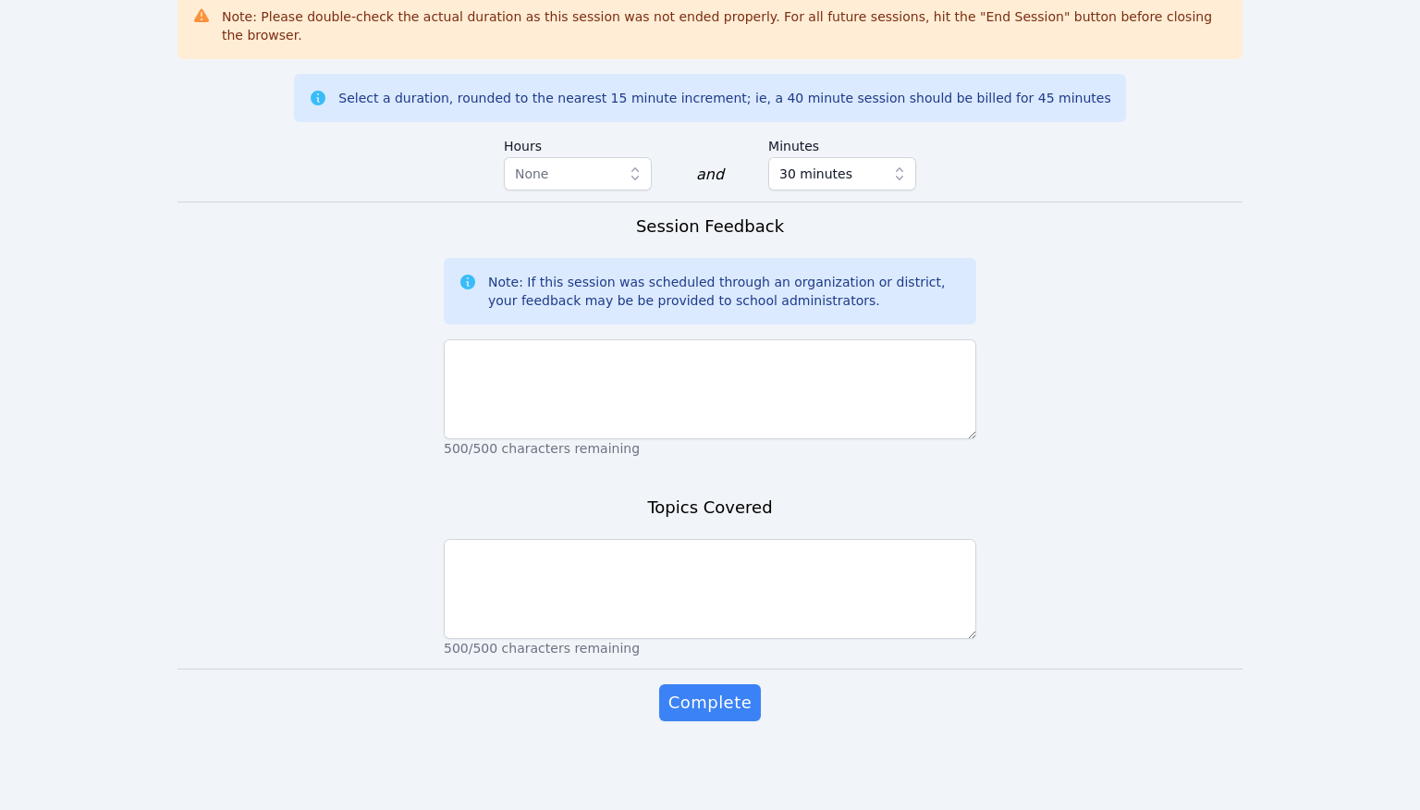
click at [808, 304] on div "Note: If this session was scheduled through an organization or district, your f…" at bounding box center [724, 291] width 473 height 37
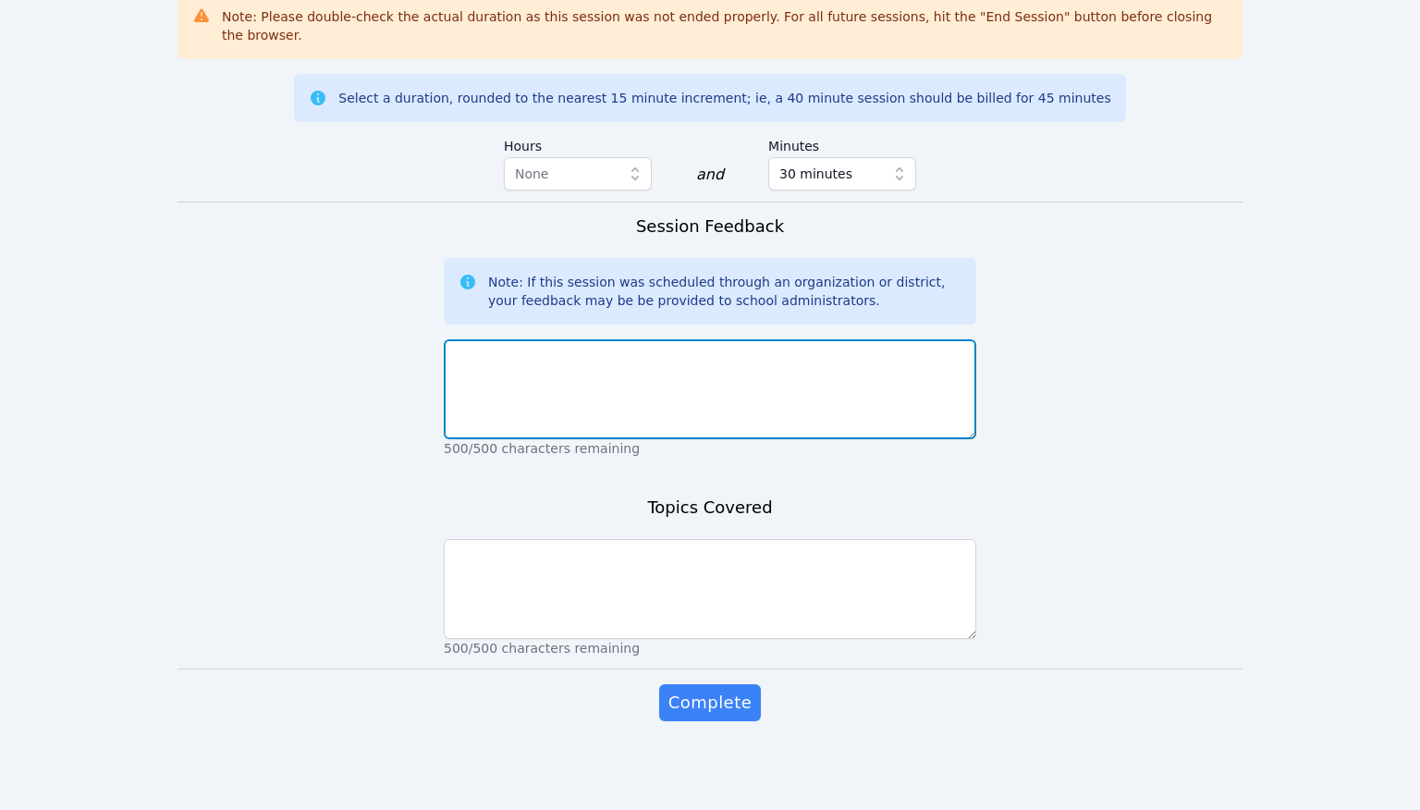
click at [806, 357] on textarea at bounding box center [710, 389] width 532 height 100
type textarea "W"
type textarea "Session went great."
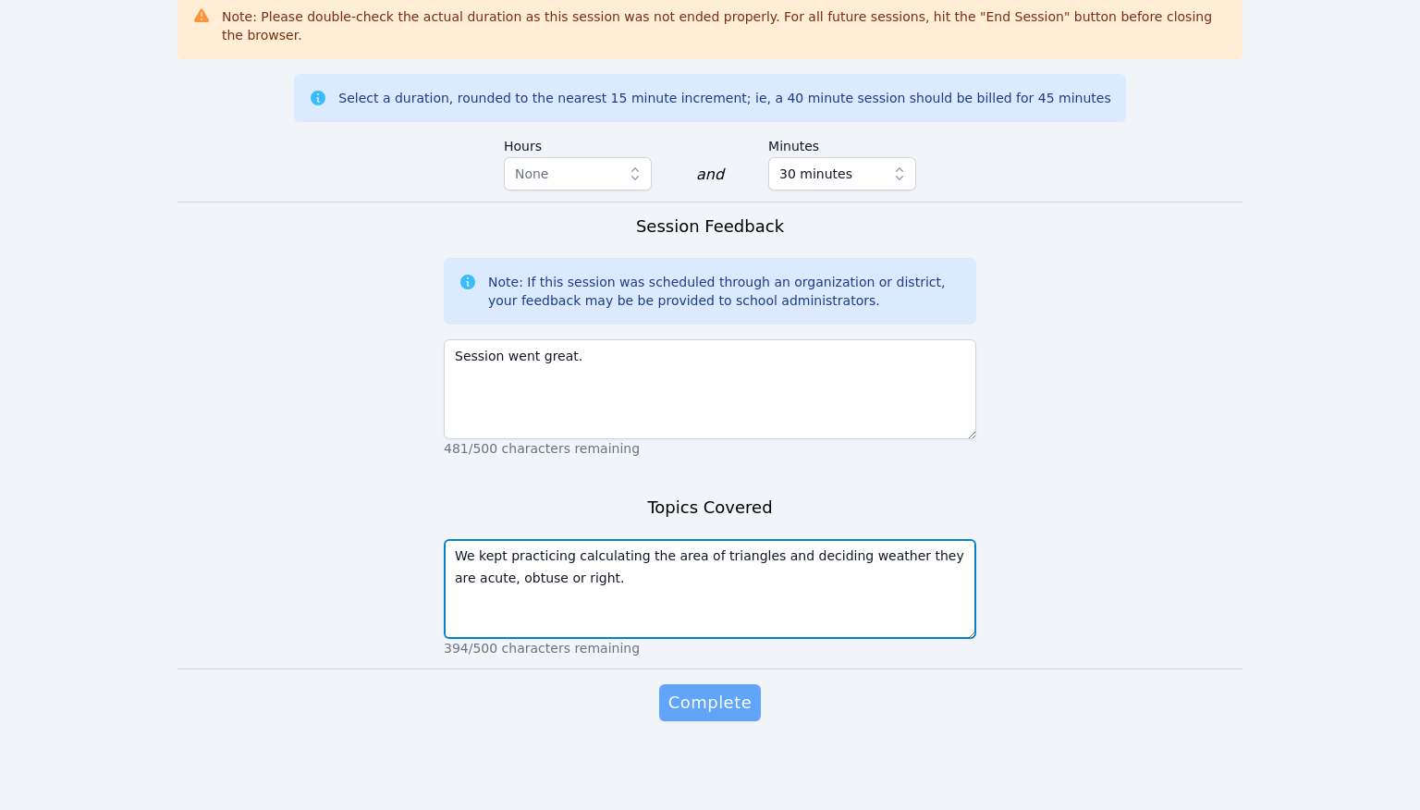
type textarea "We kept practicing calculating the area of triangles and deciding weather they …"
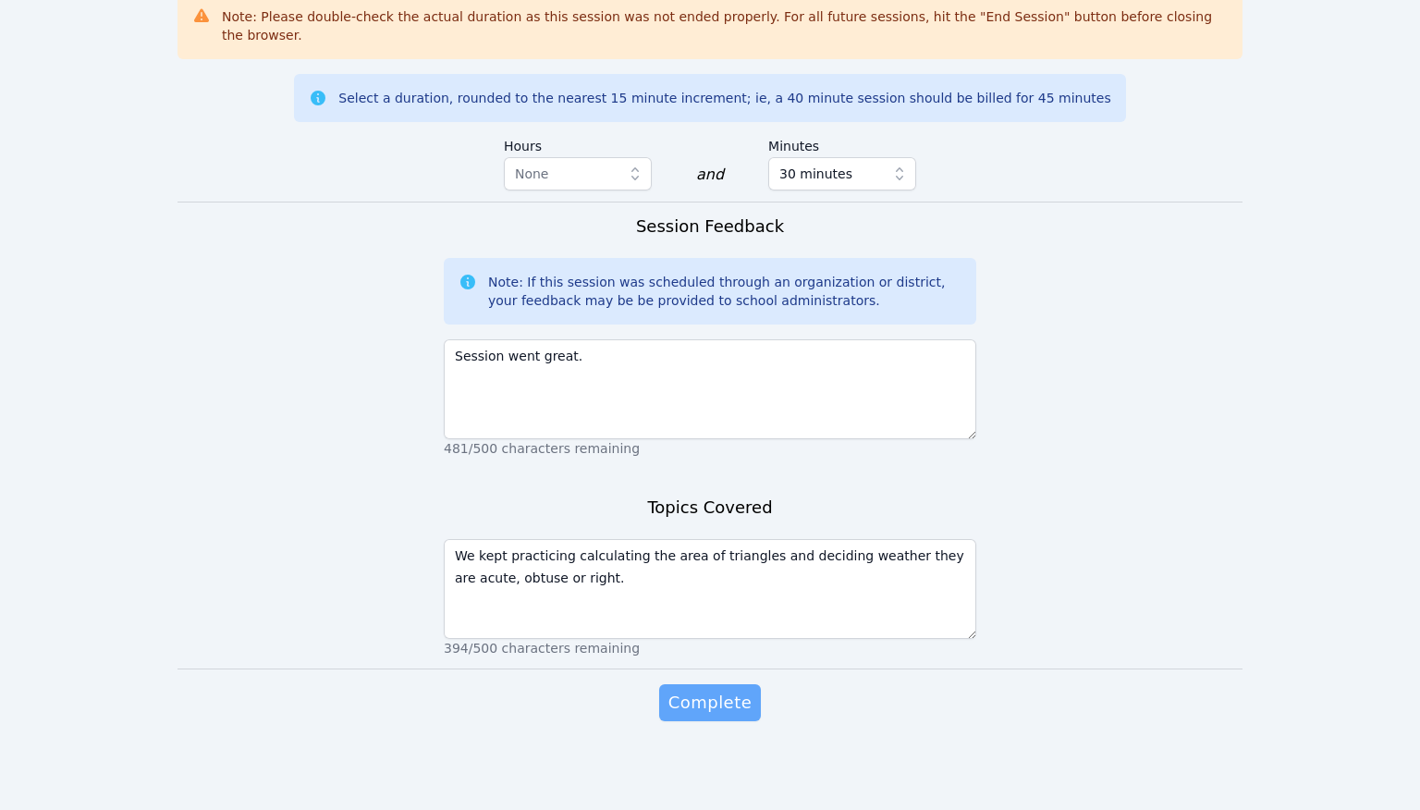
click at [742, 689] on button "Complete" at bounding box center [710, 702] width 102 height 37
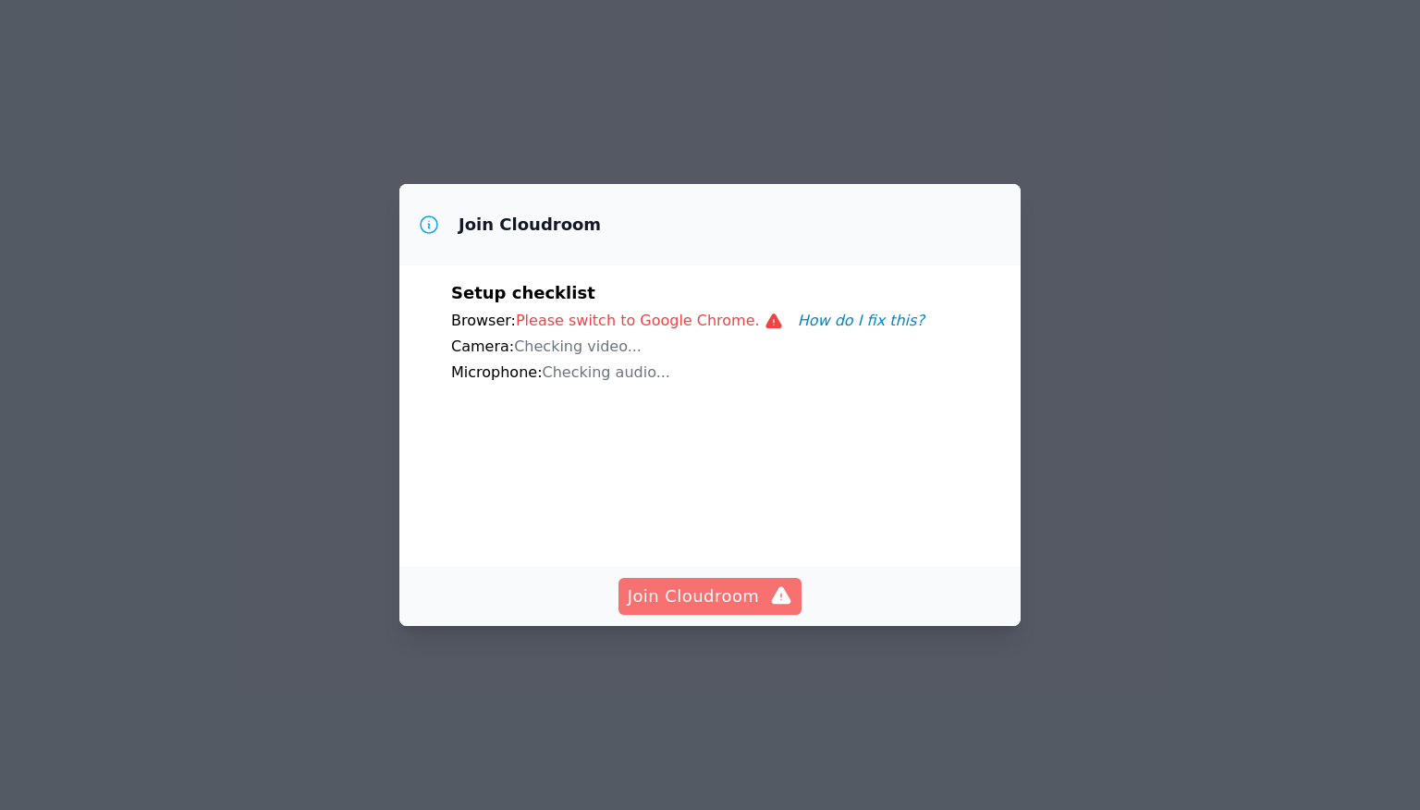
click at [706, 615] on button "Join Cloudroom" at bounding box center [710, 596] width 184 height 37
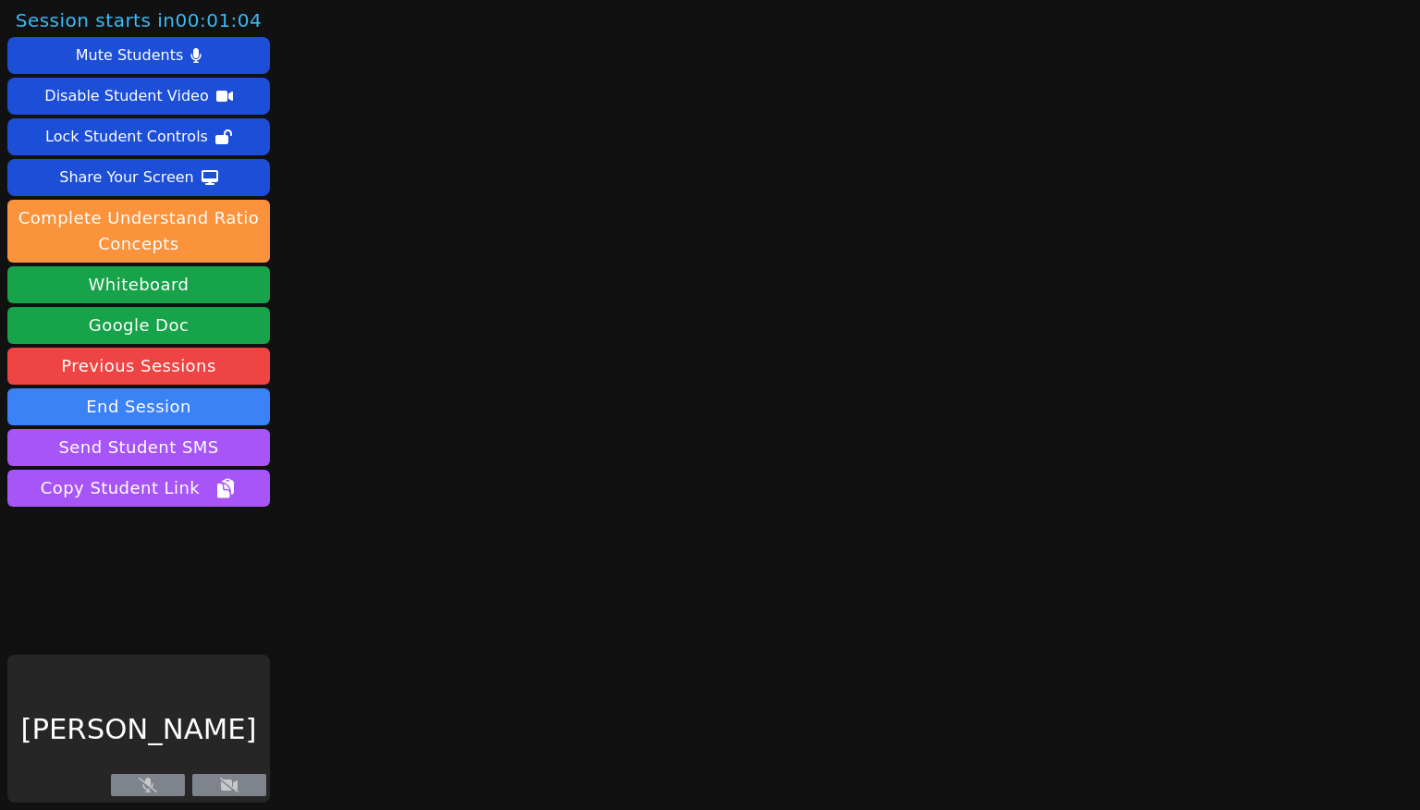
click at [241, 778] on button at bounding box center [229, 785] width 74 height 22
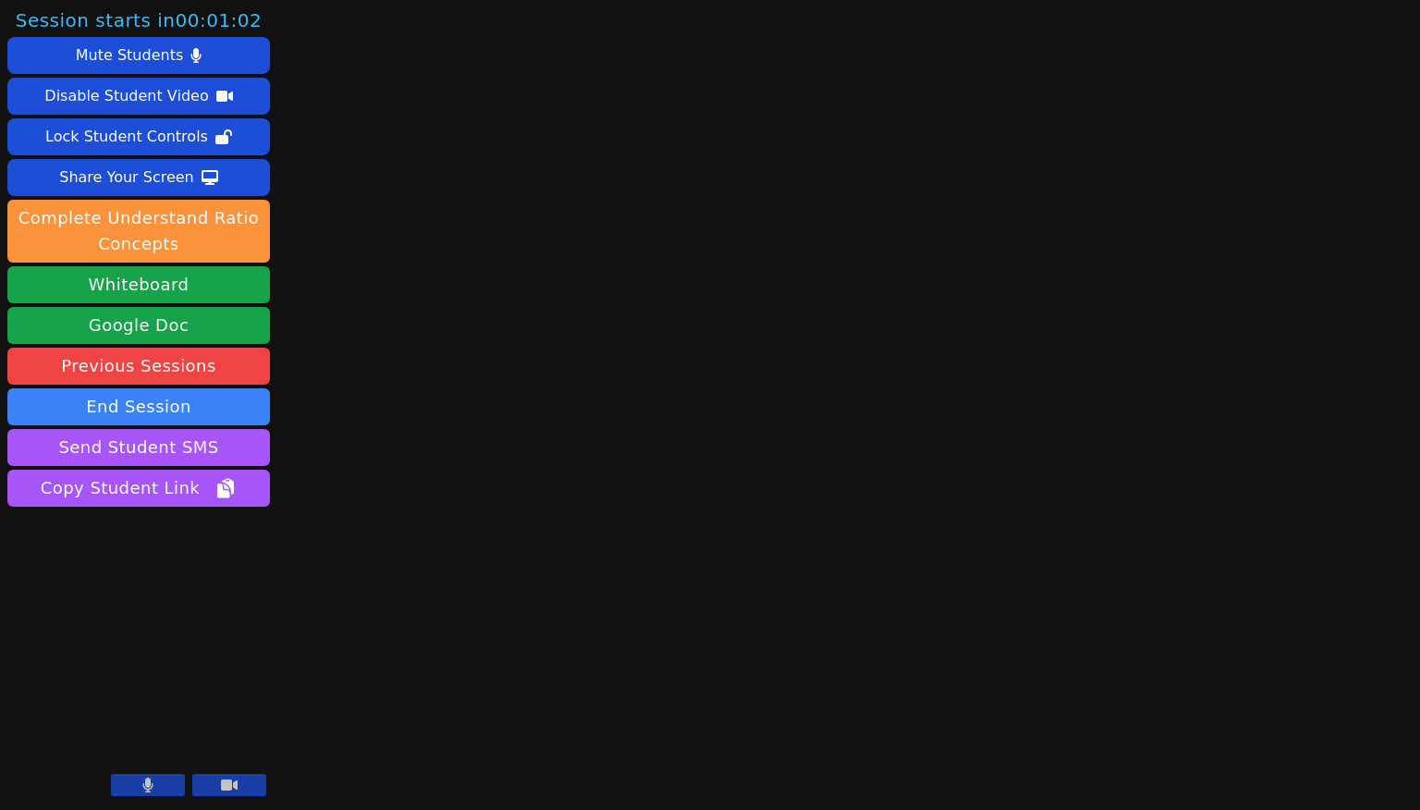
click at [226, 785] on icon at bounding box center [229, 784] width 17 height 11
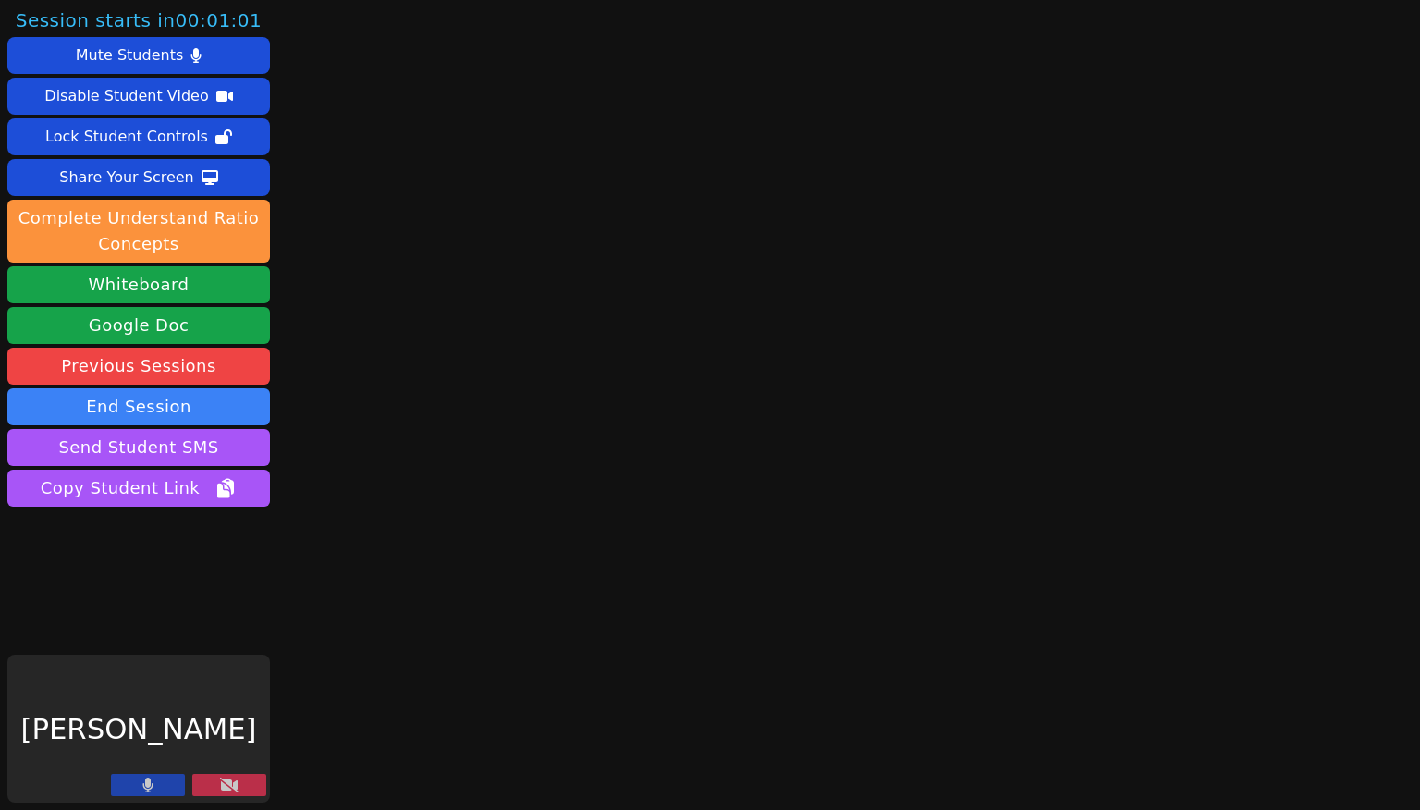
click at [149, 785] on icon at bounding box center [148, 784] width 10 height 15
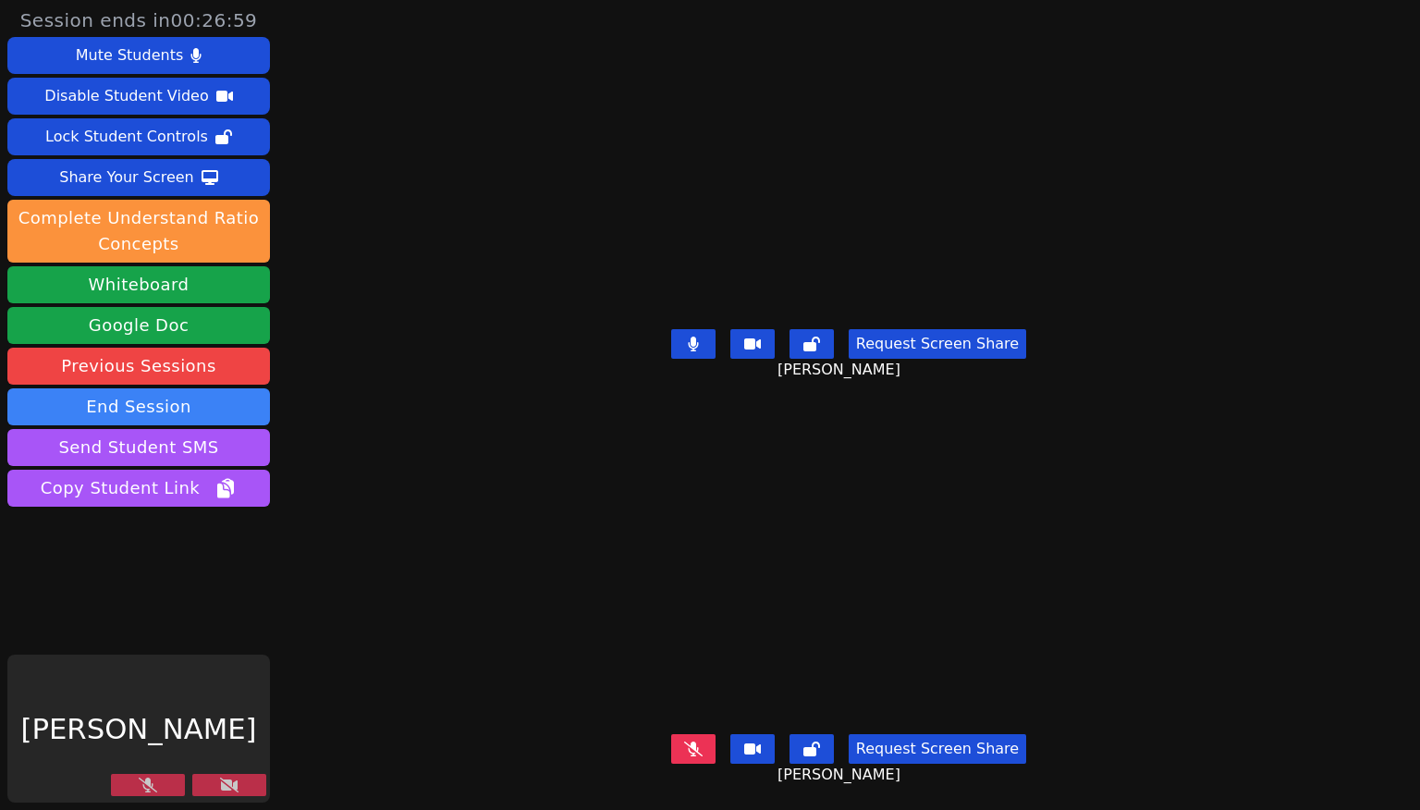
click at [243, 777] on button at bounding box center [229, 785] width 74 height 22
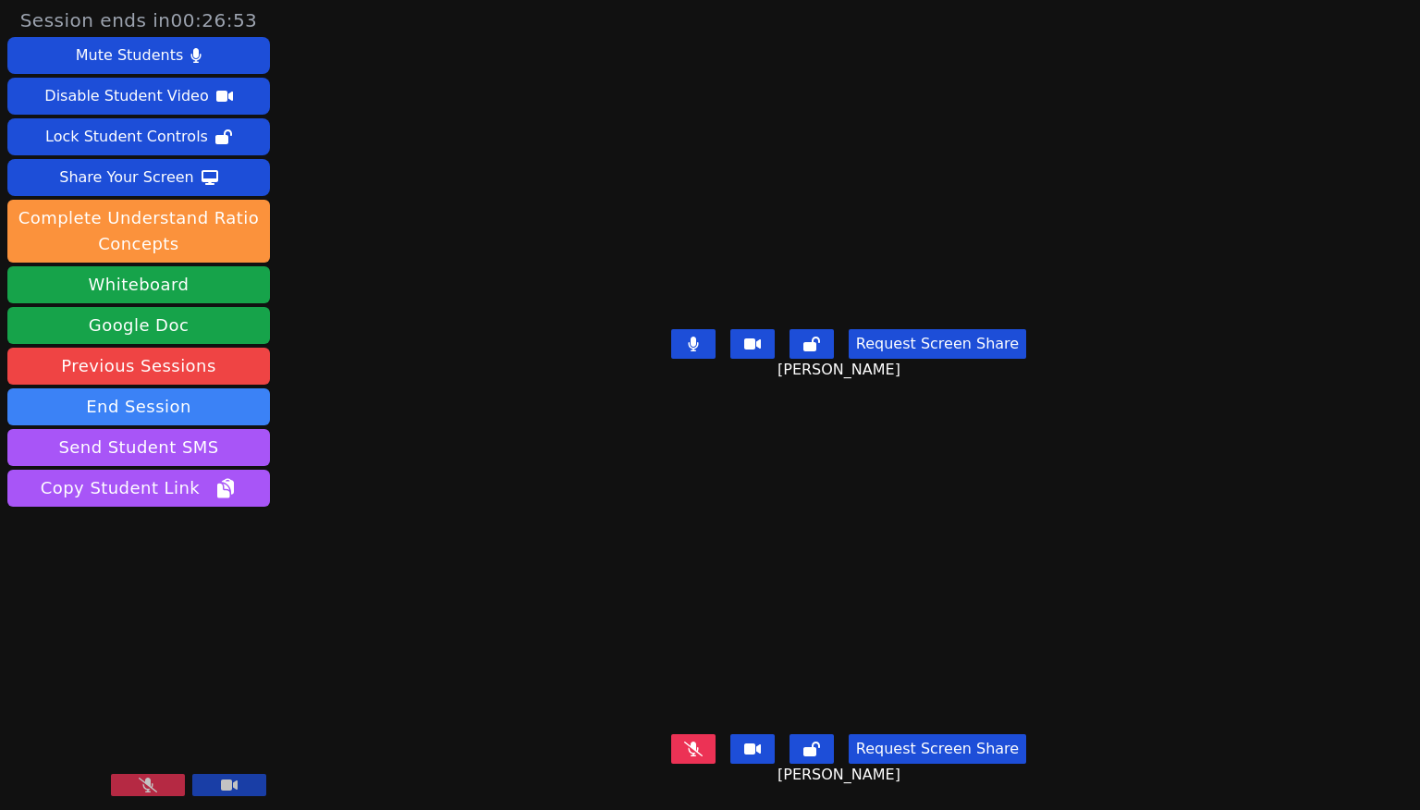
click at [165, 778] on button at bounding box center [148, 785] width 74 height 22
